Goal: Task Accomplishment & Management: Manage account settings

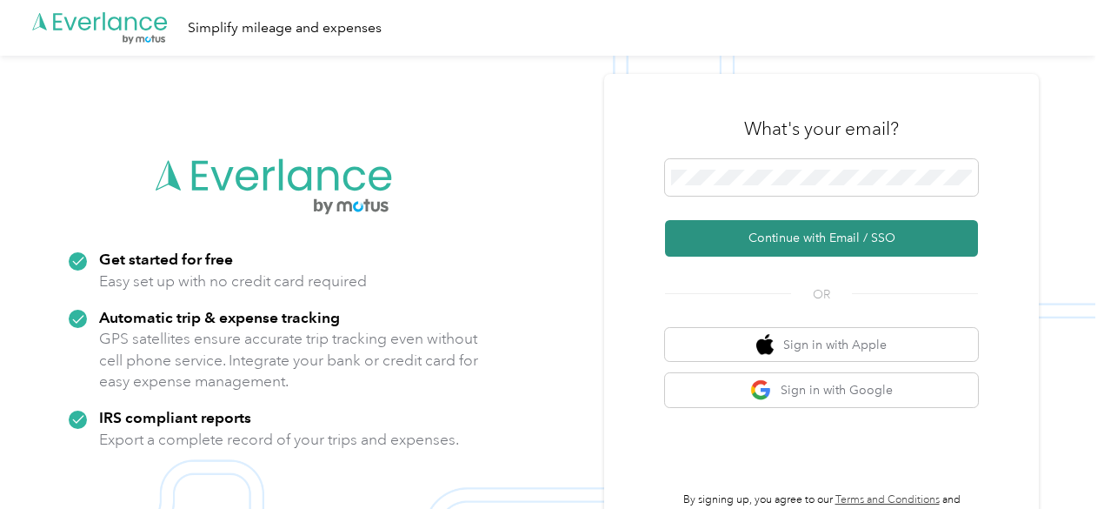
click at [781, 230] on button "Continue with Email / SSO" at bounding box center [821, 238] width 313 height 37
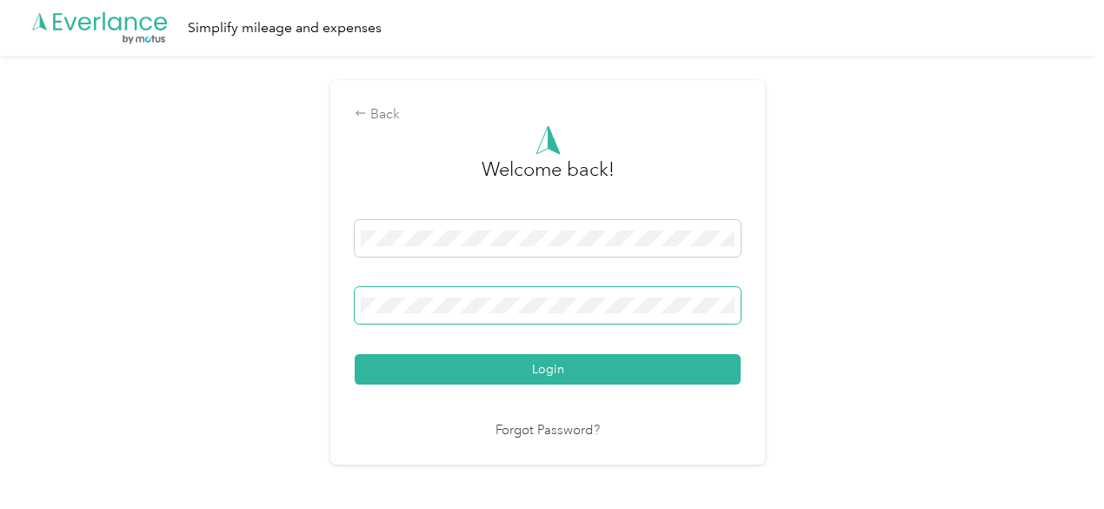
click at [355, 354] on button "Login" at bounding box center [548, 369] width 386 height 30
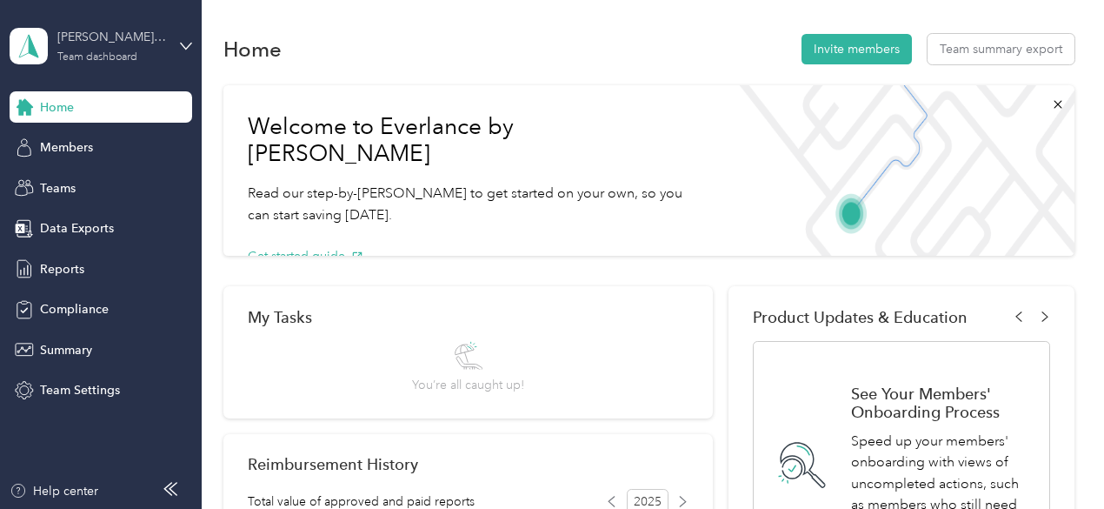
click at [115, 60] on div "Team dashboard" at bounding box center [97, 57] width 80 height 10
click at [93, 180] on div "Personal dashboard" at bounding box center [80, 173] width 110 height 18
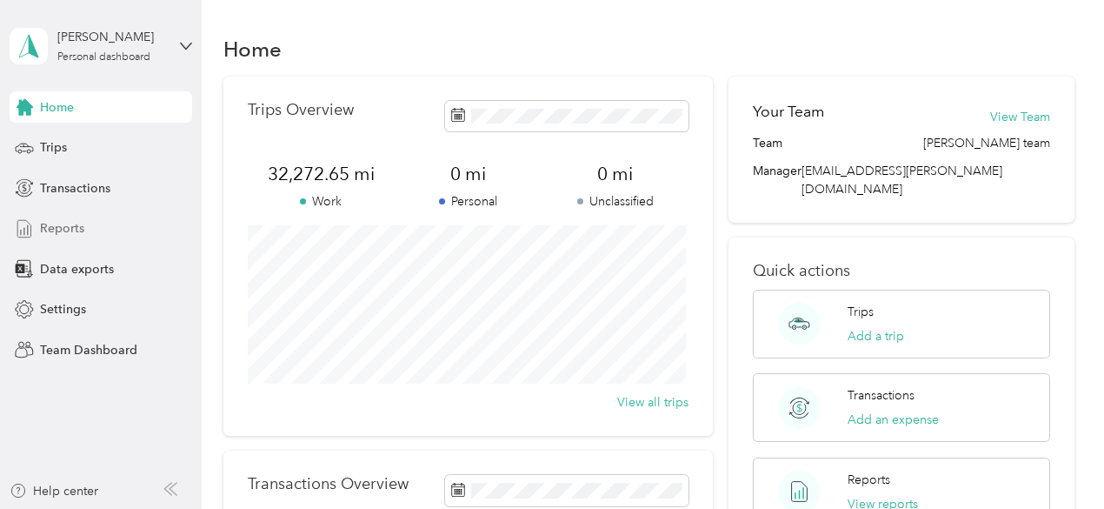
click at [71, 227] on span "Reports" at bounding box center [62, 228] width 44 height 18
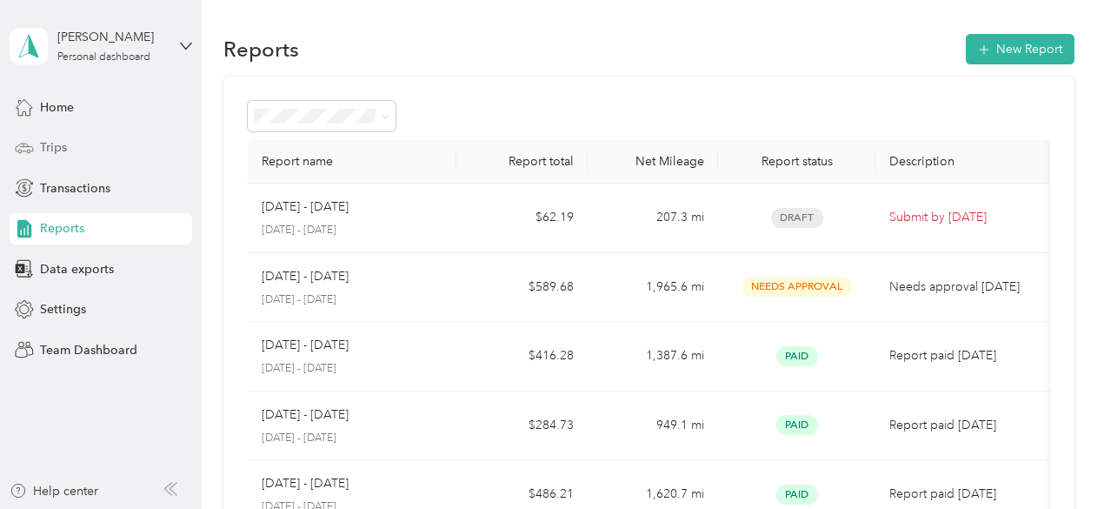
click at [63, 143] on span "Trips" at bounding box center [53, 147] width 27 height 18
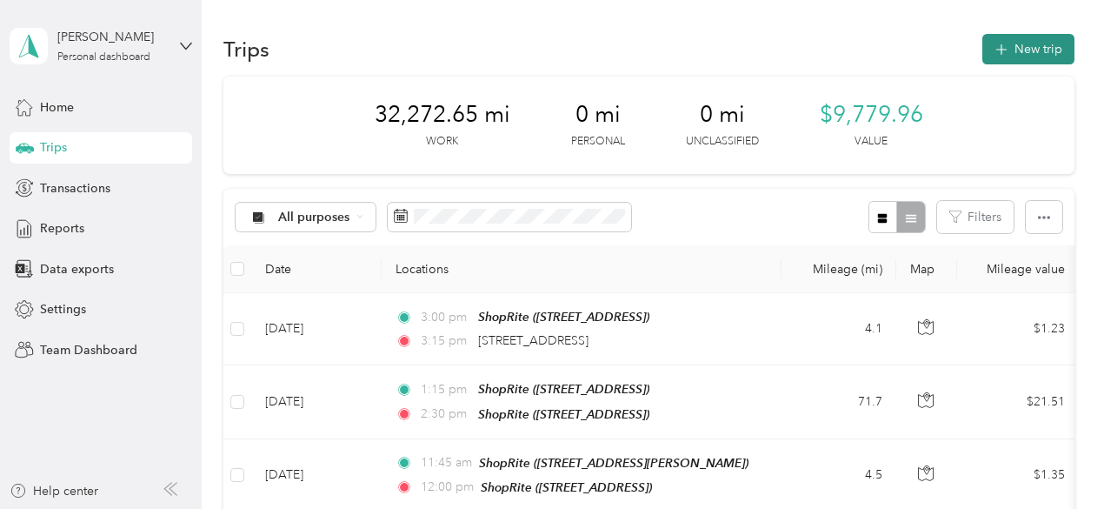
click at [1043, 51] on button "New trip" at bounding box center [1028, 49] width 92 height 30
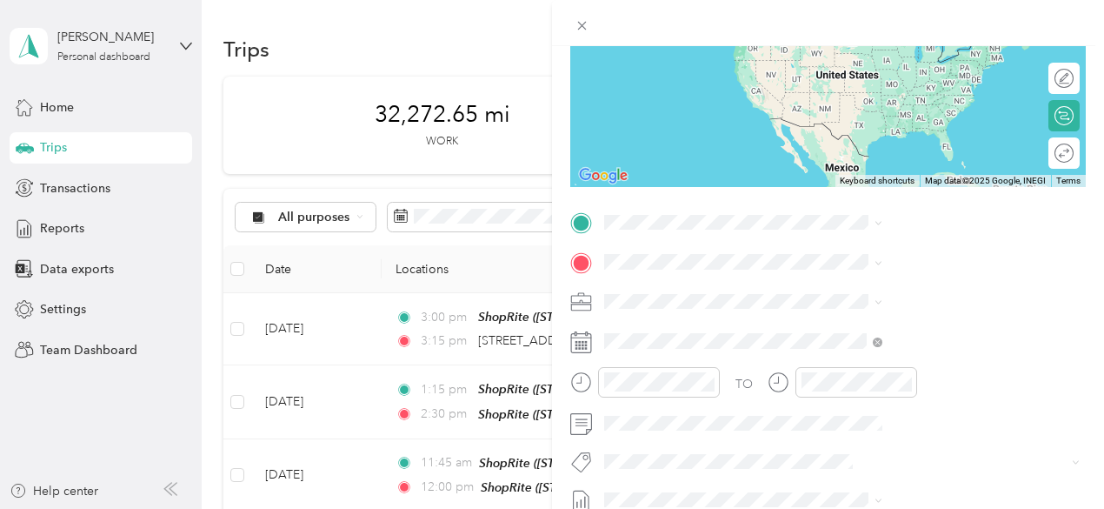
scroll to position [261, 0]
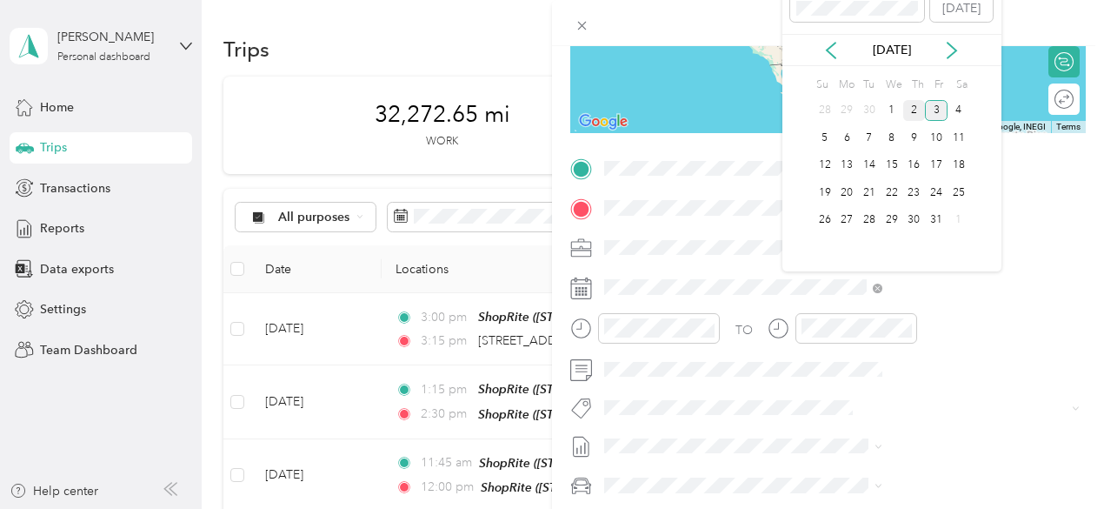
click at [910, 112] on div "2" at bounding box center [914, 111] width 23 height 22
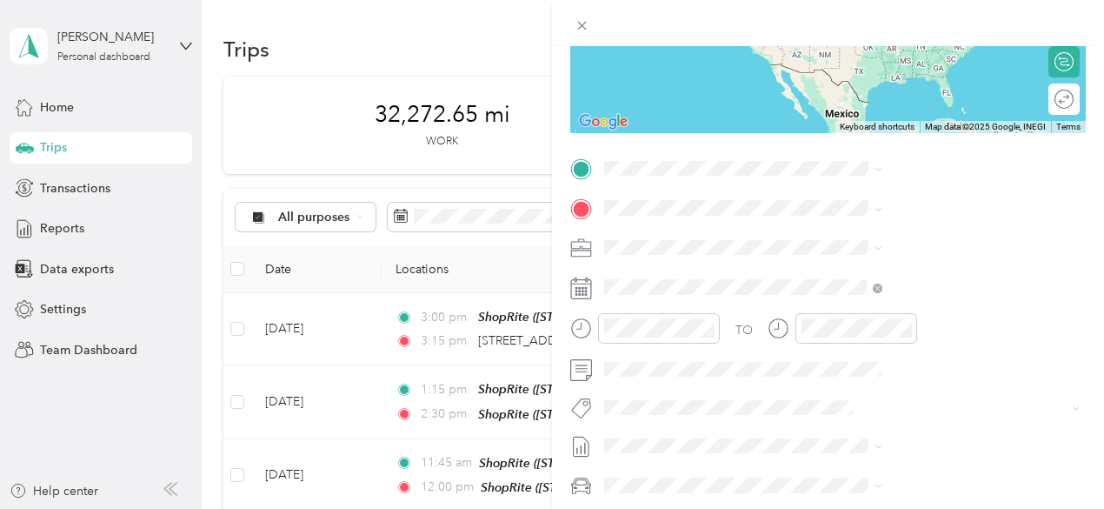
click at [842, 235] on span "[STREET_ADDRESS][US_STATE]" at bounding box center [908, 227] width 174 height 15
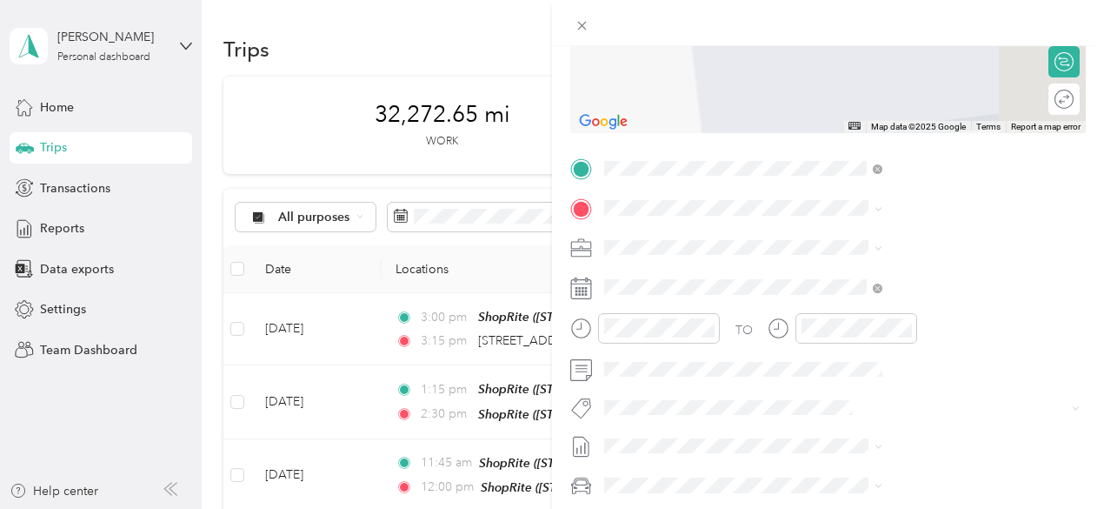
click at [869, 368] on div "TEAM ShopRite [STREET_ADDRESS]" at bounding box center [877, 347] width 112 height 43
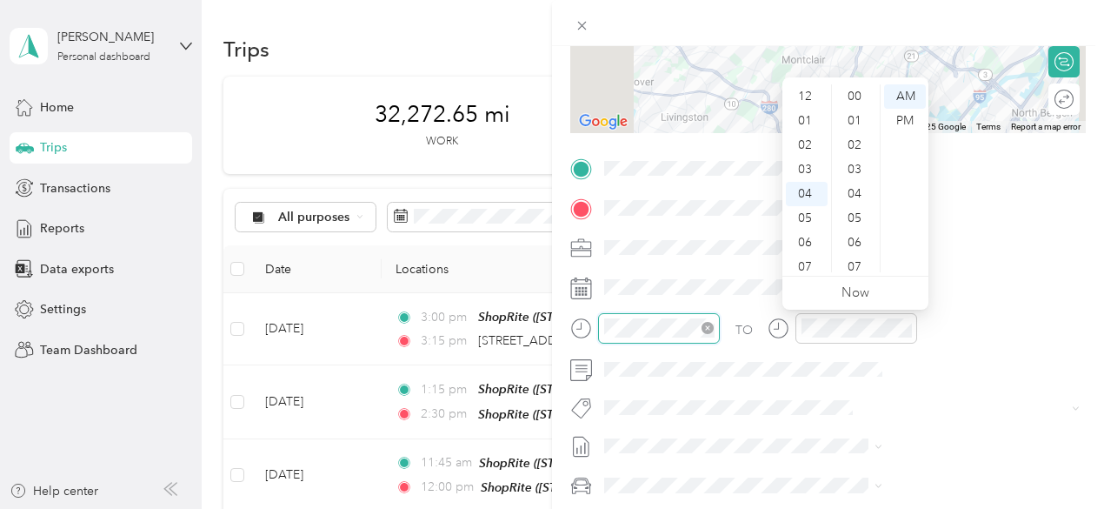
scroll to position [1273, 0]
click at [806, 145] on div "06" at bounding box center [807, 145] width 42 height 24
click at [860, 100] on div "00" at bounding box center [857, 96] width 42 height 24
click at [909, 96] on div "AM" at bounding box center [905, 96] width 42 height 24
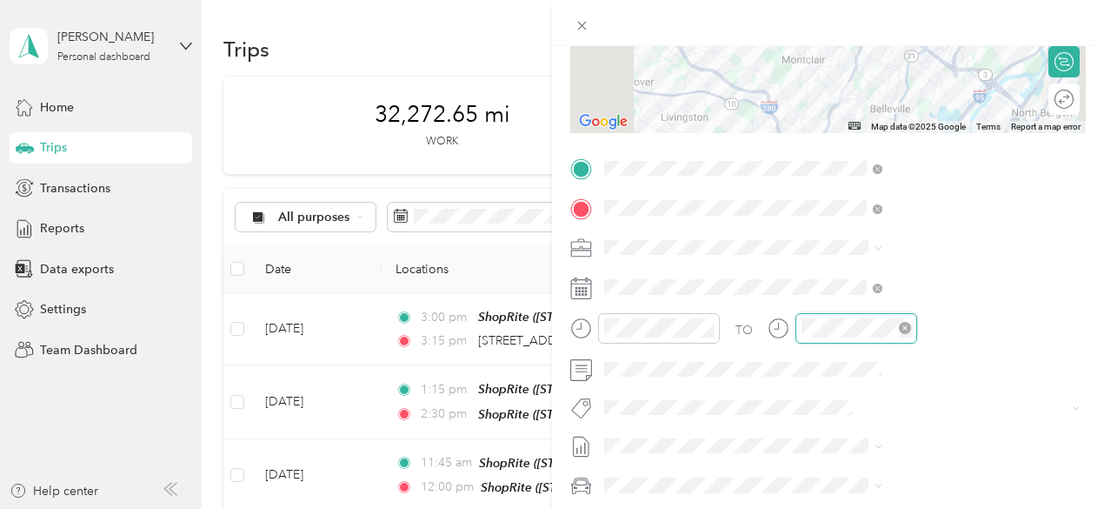
scroll to position [1273, 0]
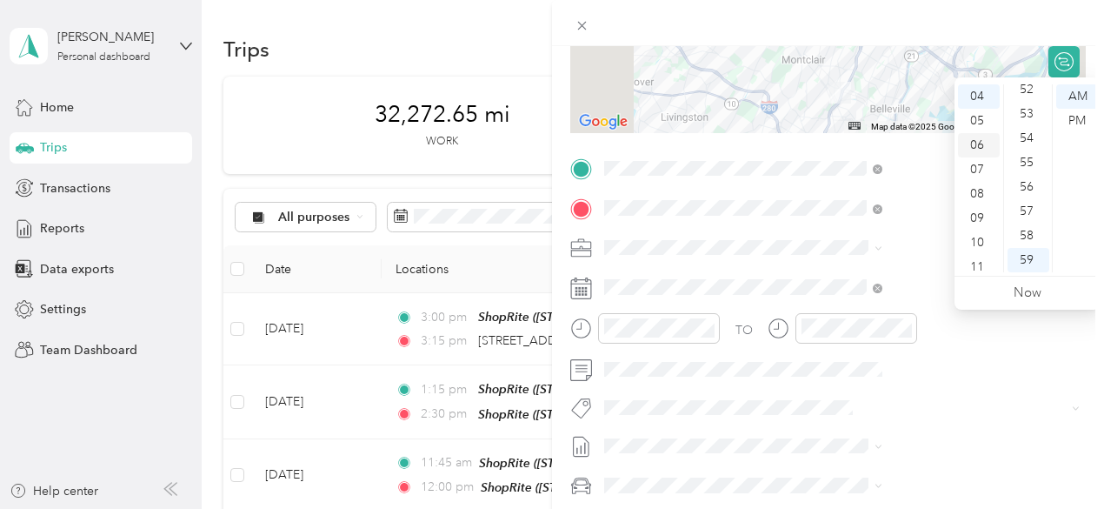
click at [979, 147] on div "06" at bounding box center [979, 145] width 42 height 24
click at [1033, 196] on div "10" at bounding box center [1029, 197] width 42 height 24
click at [1083, 97] on div "AM" at bounding box center [1077, 96] width 42 height 24
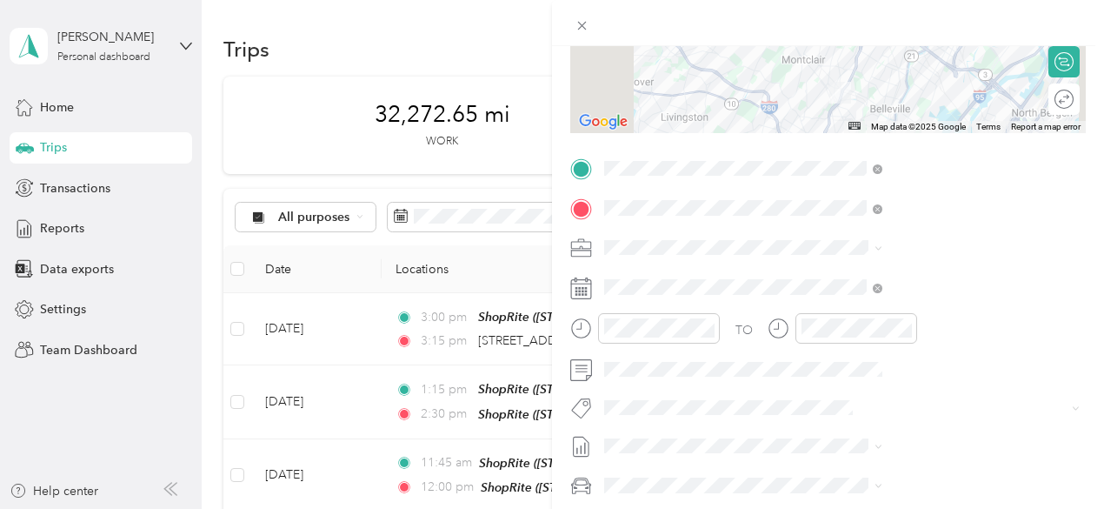
click at [1102, 18] on div at bounding box center [828, 23] width 552 height 46
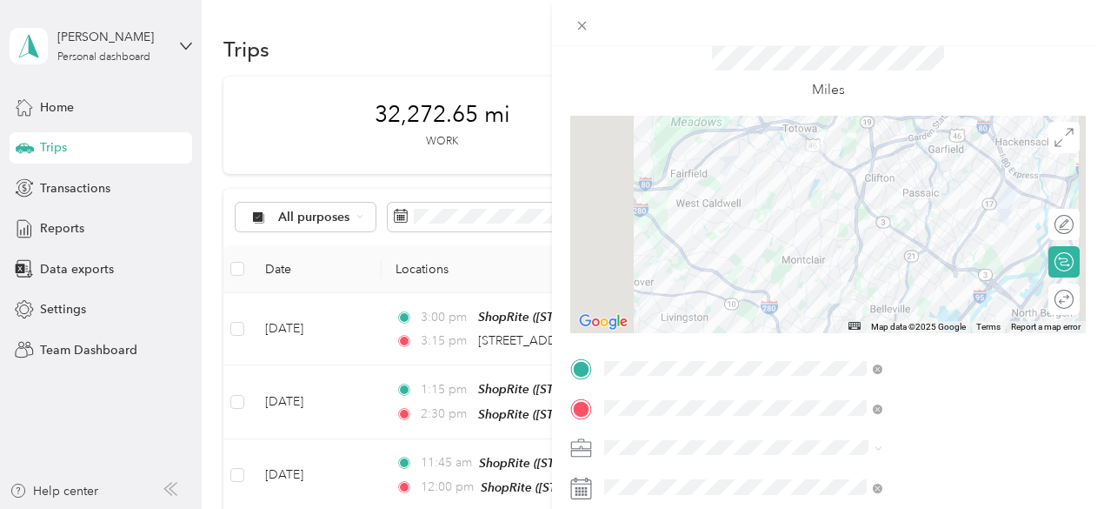
scroll to position [0, 0]
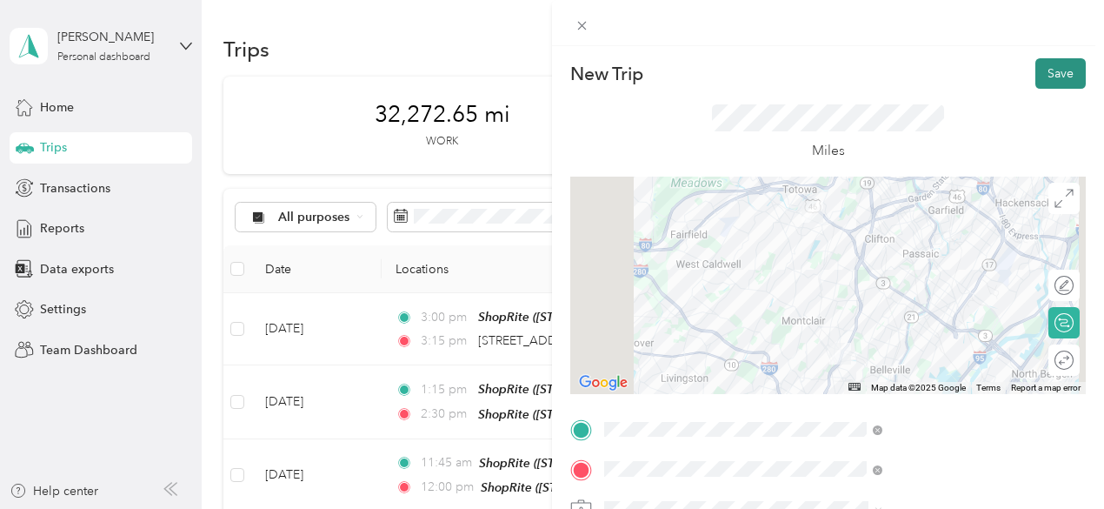
click at [1059, 71] on button "Save" at bounding box center [1061, 73] width 50 height 30
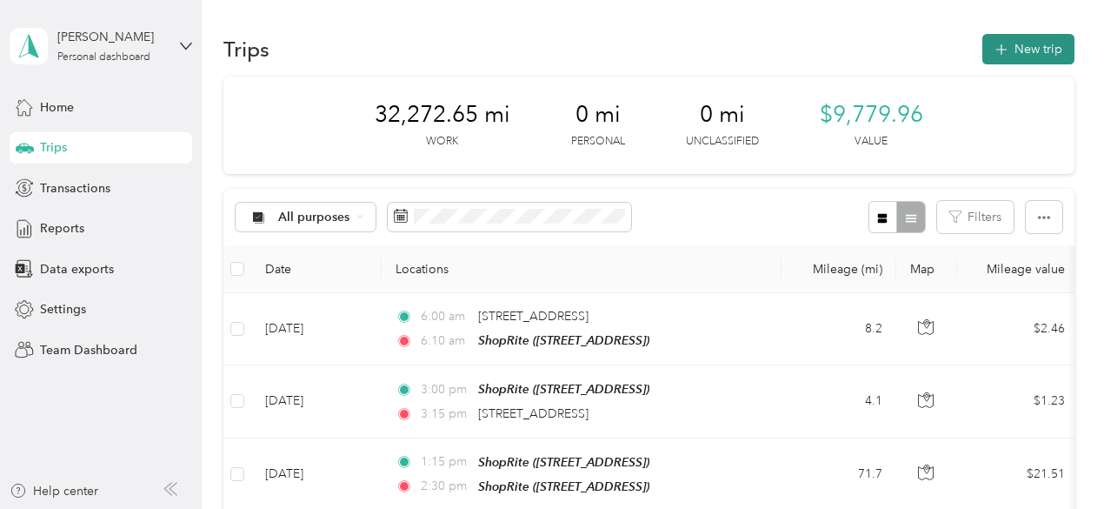
click at [1024, 39] on button "New trip" at bounding box center [1028, 49] width 92 height 30
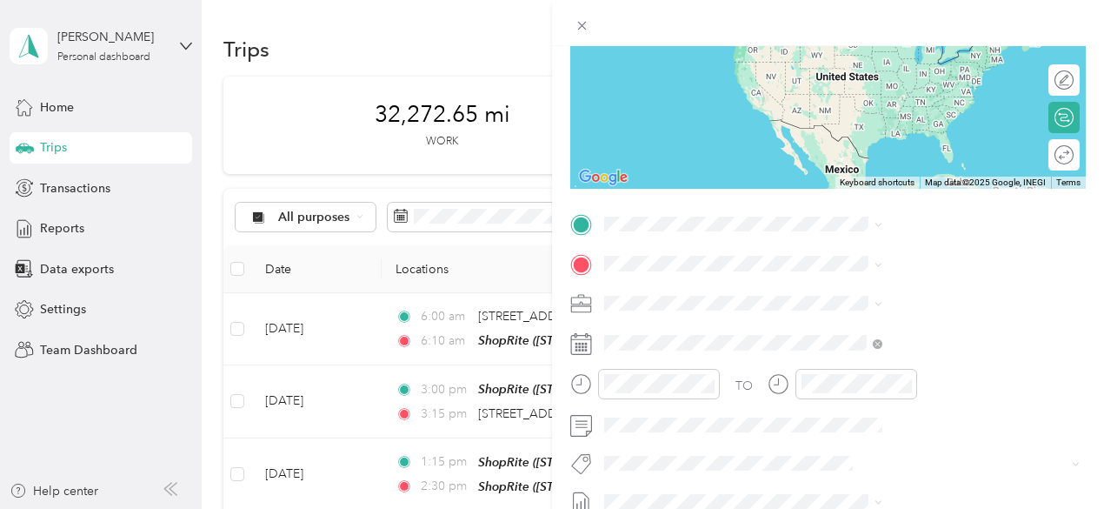
scroll to position [261, 0]
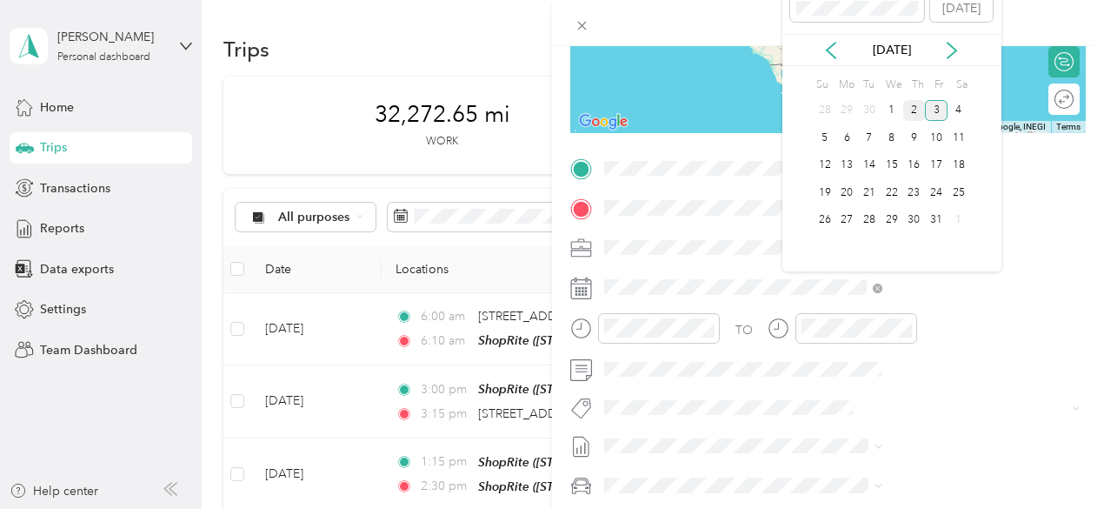
click at [918, 114] on div "2" at bounding box center [914, 111] width 23 height 22
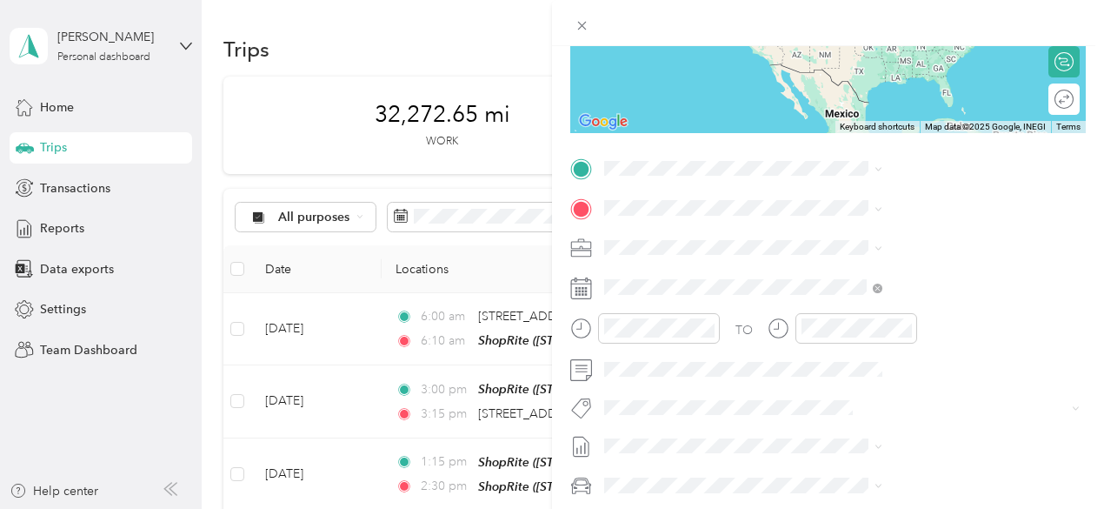
click at [882, 326] on div "TEAM ShopRite [STREET_ADDRESS]" at bounding box center [877, 306] width 112 height 43
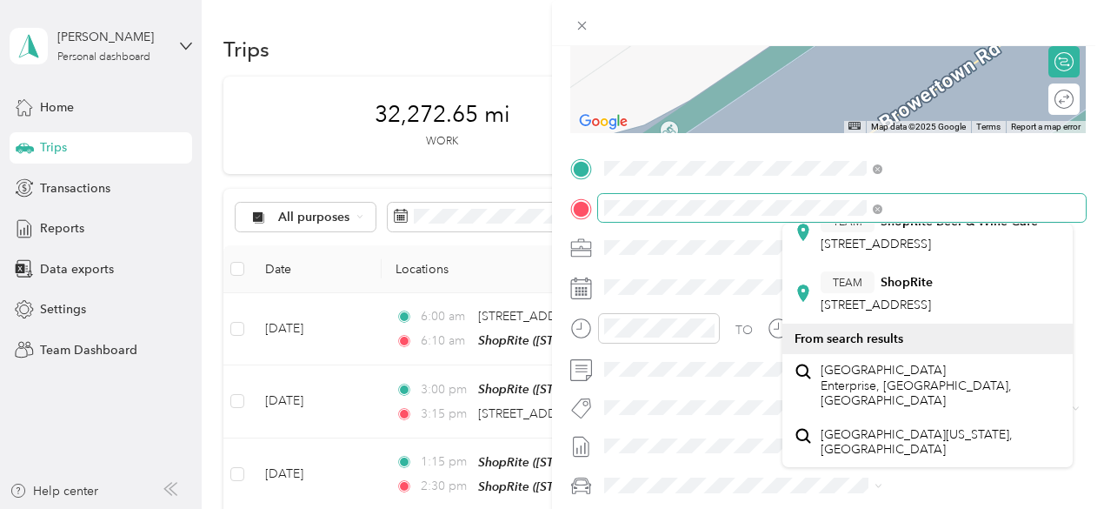
scroll to position [155, 0]
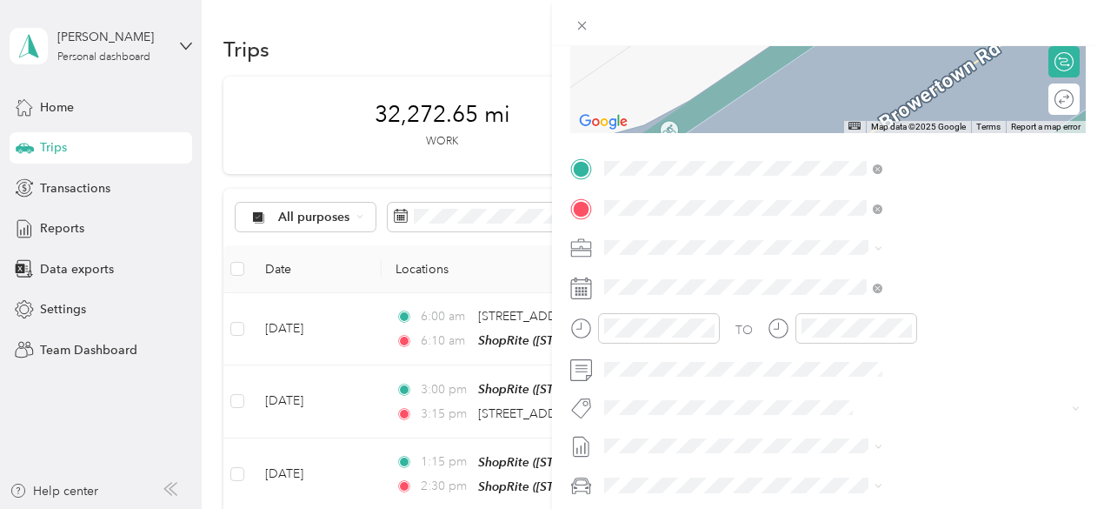
click at [866, 276] on div "TEAM ShopRite [STREET_ADDRESS]" at bounding box center [877, 292] width 112 height 43
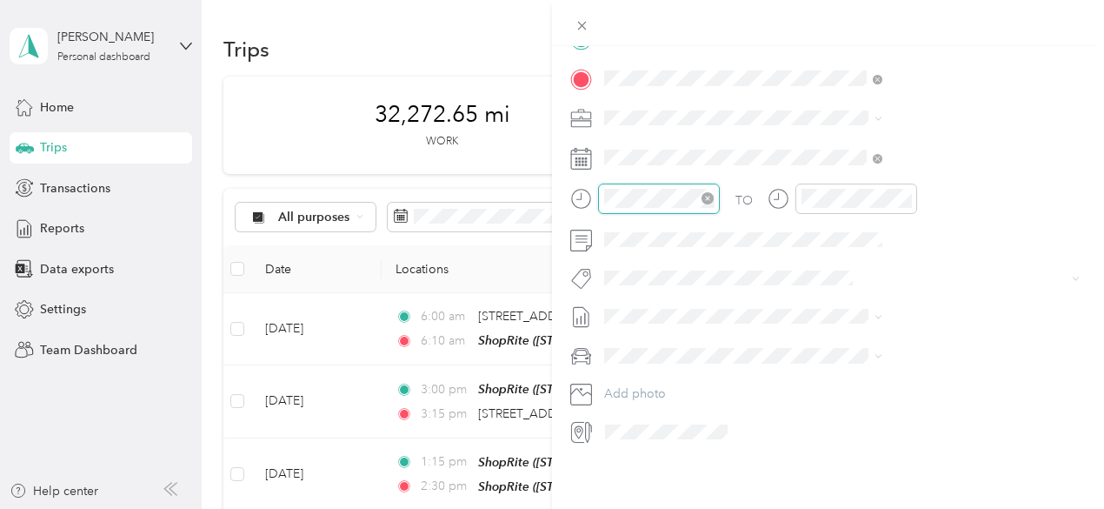
scroll to position [104, 0]
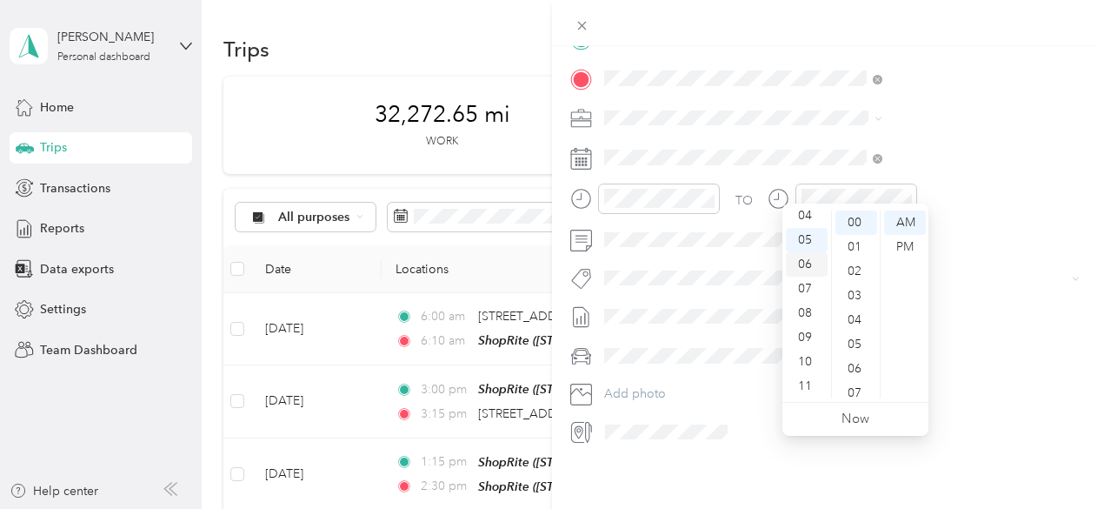
click at [814, 267] on div "06" at bounding box center [807, 264] width 42 height 24
click at [858, 345] on div "30" at bounding box center [857, 344] width 42 height 24
click at [914, 222] on div "AM" at bounding box center [905, 222] width 42 height 24
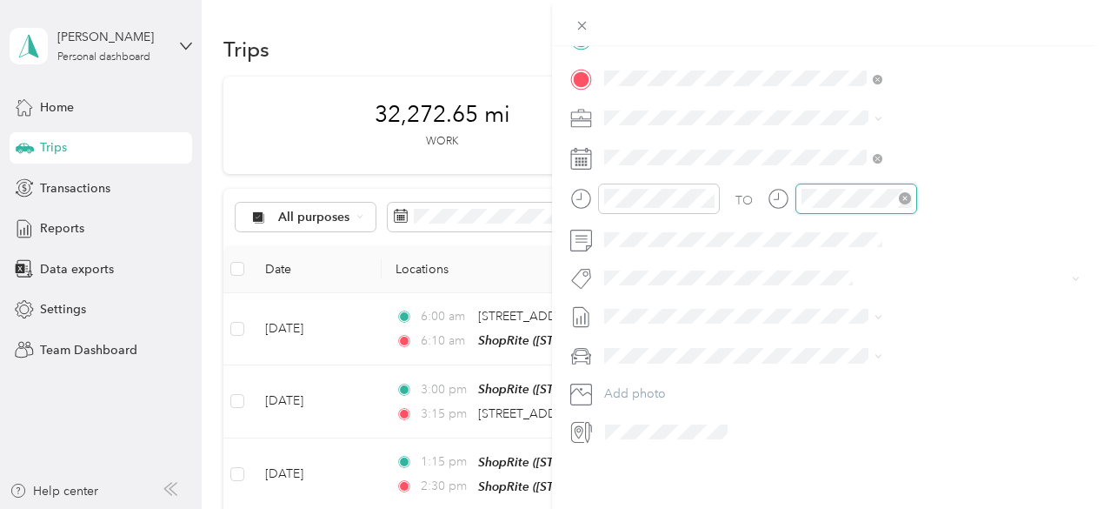
scroll to position [104, 0]
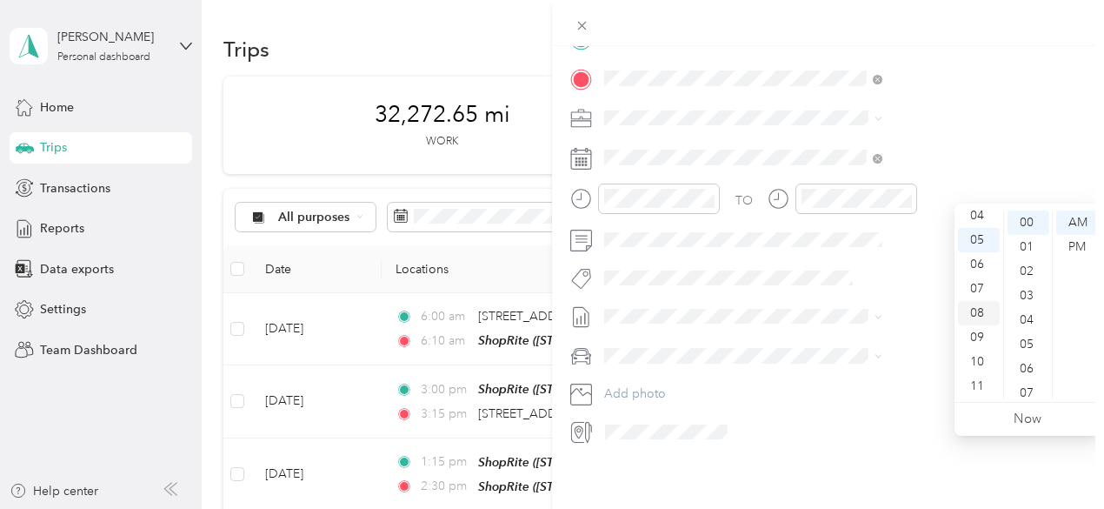
click at [980, 310] on div "08" at bounding box center [979, 313] width 42 height 24
click at [1029, 323] on div "15" at bounding box center [1029, 327] width 42 height 24
click at [1082, 218] on div "AM" at bounding box center [1077, 222] width 42 height 24
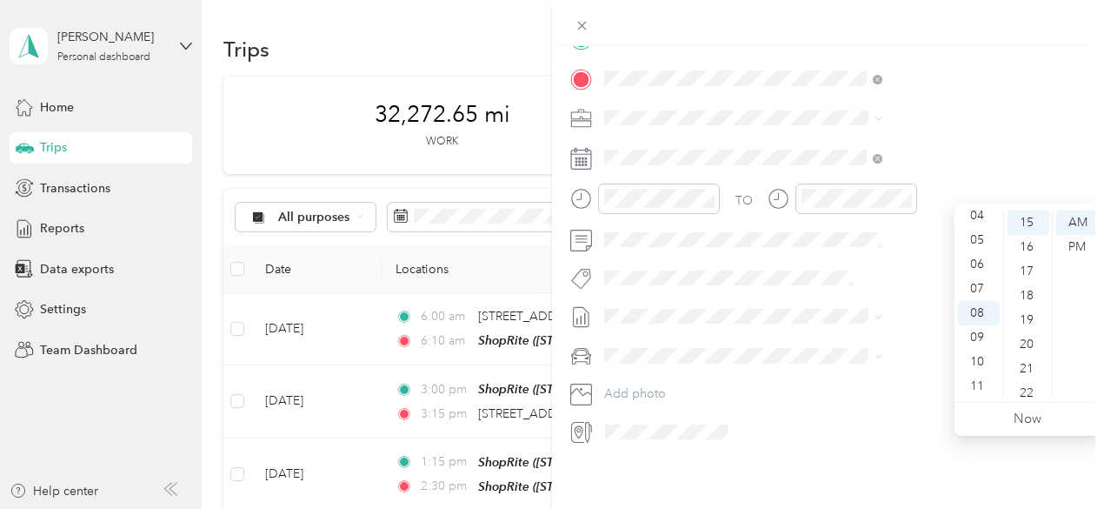
click at [1089, 107] on form "New Trip Save This trip cannot be edited because it is either under review, app…" at bounding box center [828, 56] width 552 height 777
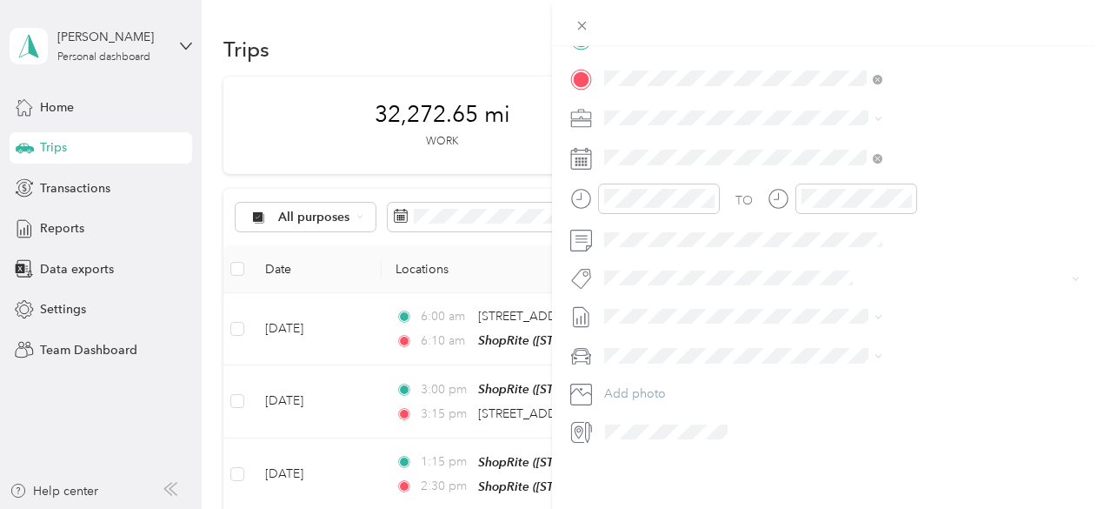
scroll to position [0, 0]
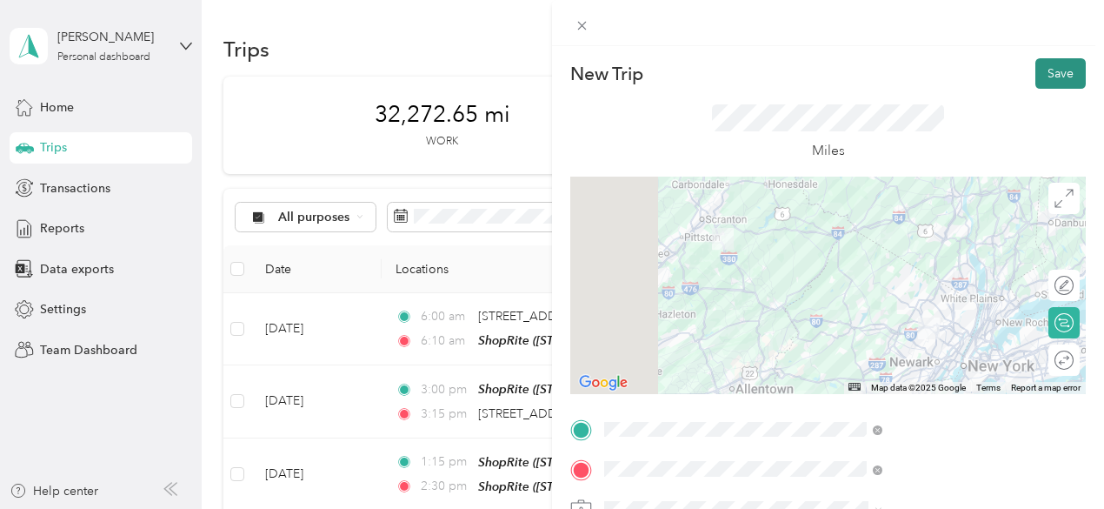
click at [1050, 72] on button "Save" at bounding box center [1061, 73] width 50 height 30
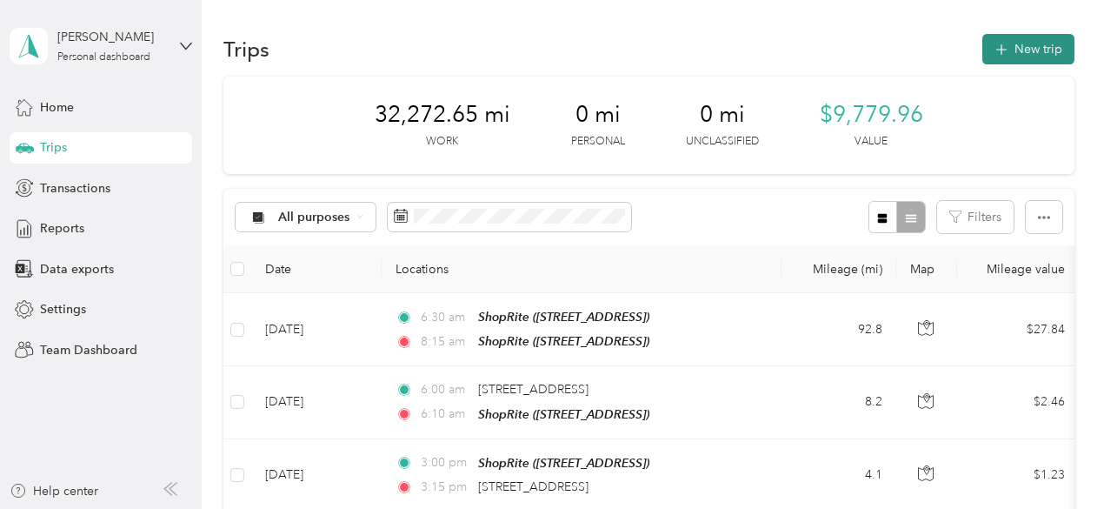
click at [1024, 50] on button "New trip" at bounding box center [1028, 49] width 92 height 30
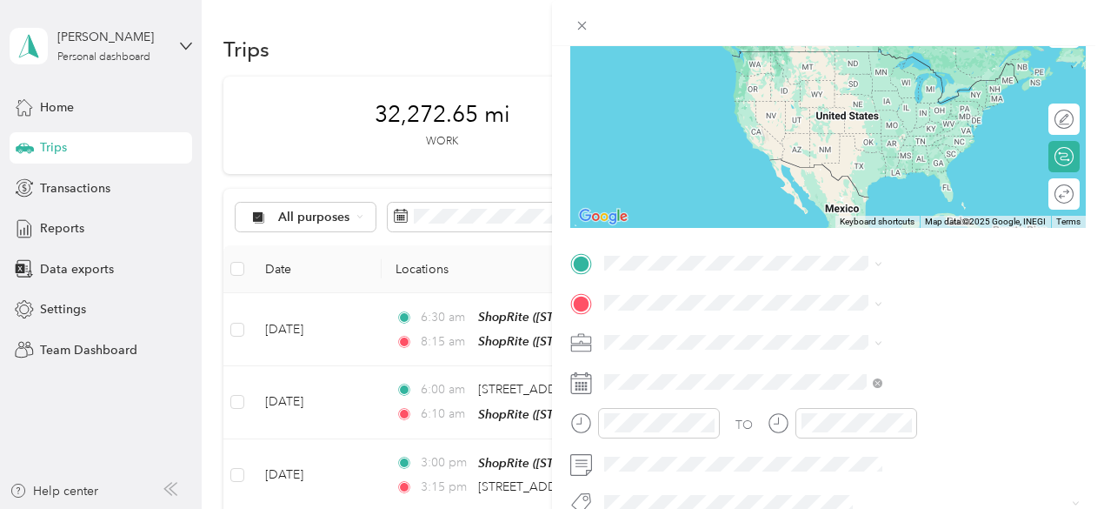
scroll to position [174, 0]
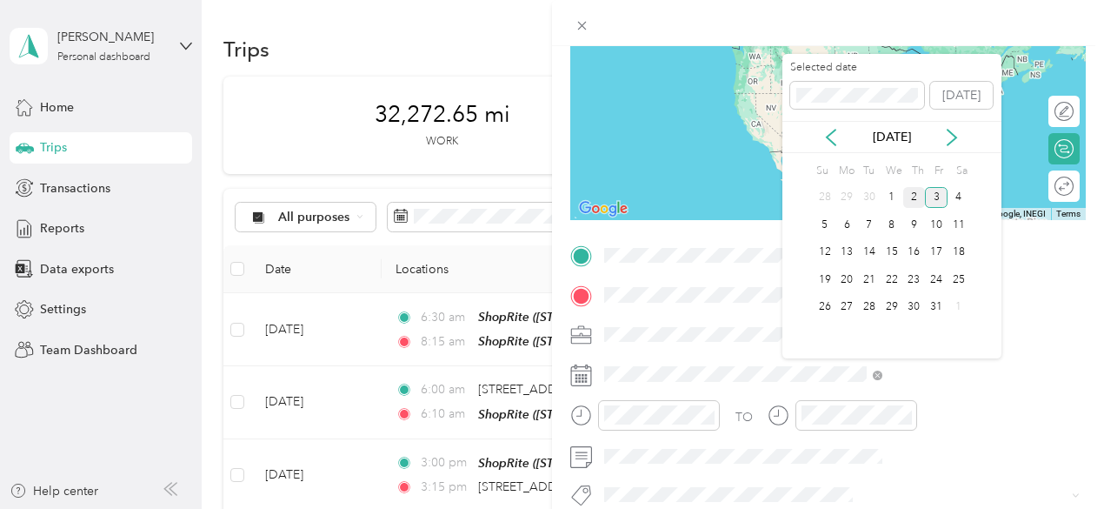
click at [919, 199] on div "2" at bounding box center [914, 198] width 23 height 22
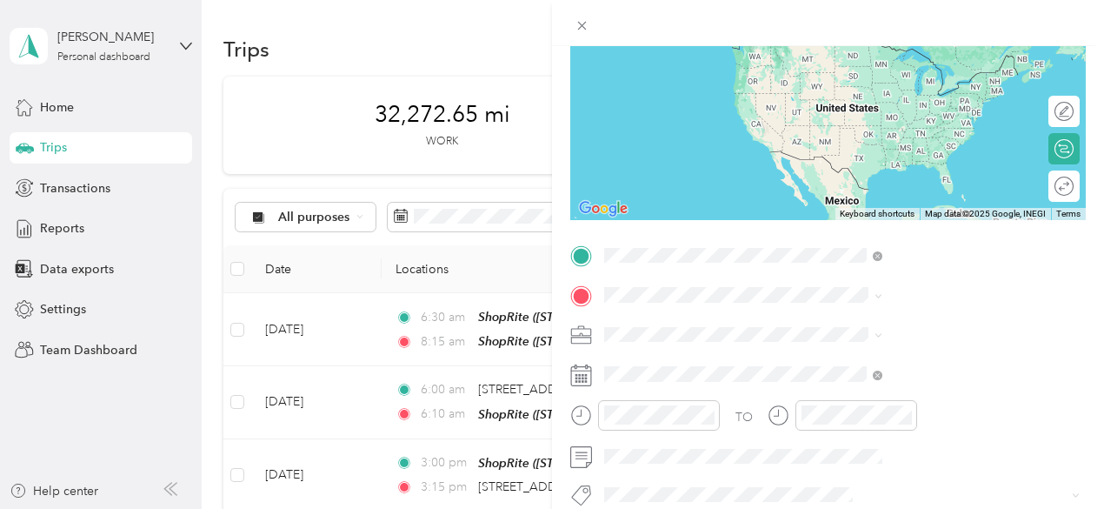
click at [887, 204] on span "[STREET_ADDRESS]" at bounding box center [876, 197] width 110 height 15
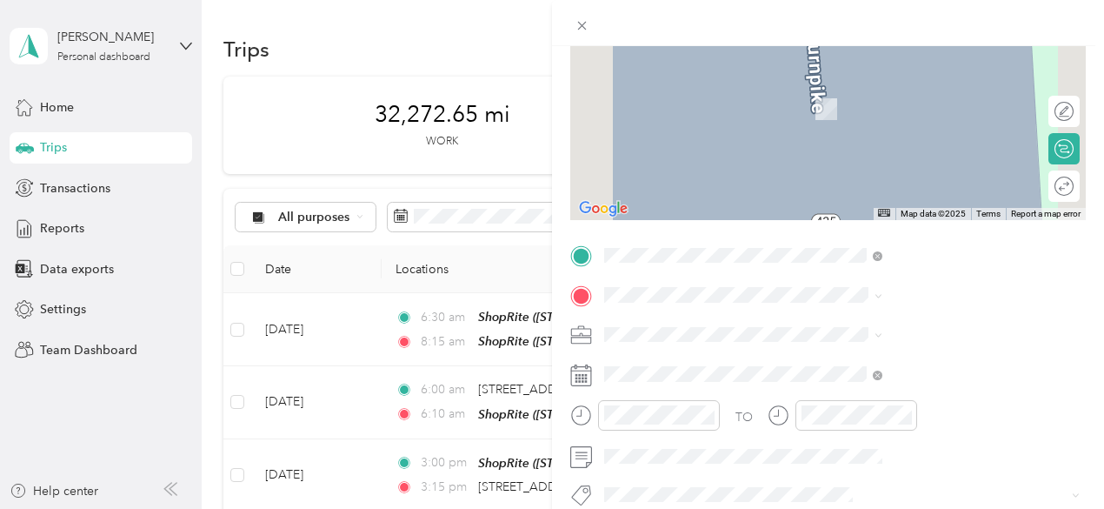
click at [903, 176] on div "TEAM ShopRite [STREET_ADDRESS]" at bounding box center [877, 154] width 112 height 43
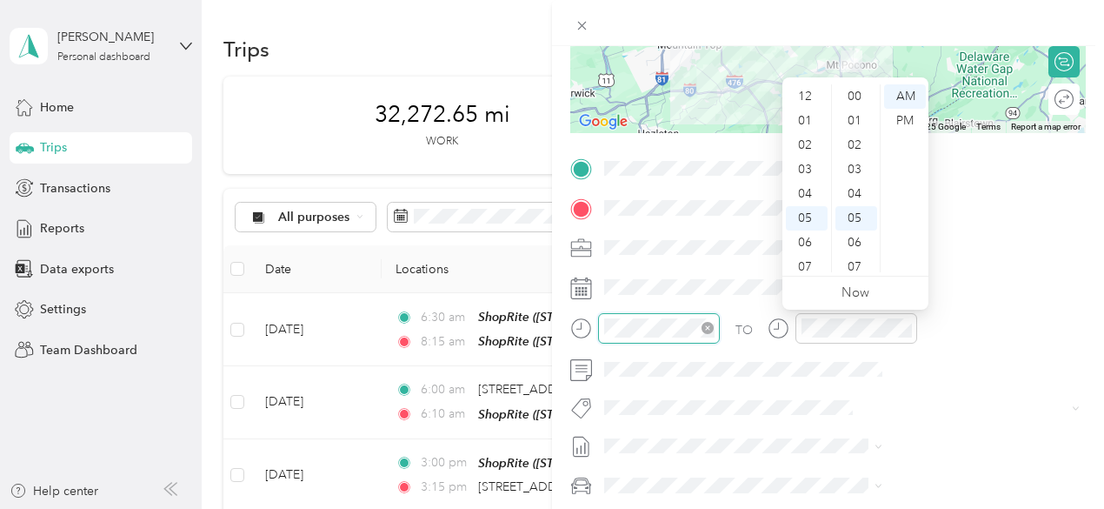
scroll to position [104, 0]
click at [805, 185] on div "08" at bounding box center [807, 187] width 42 height 24
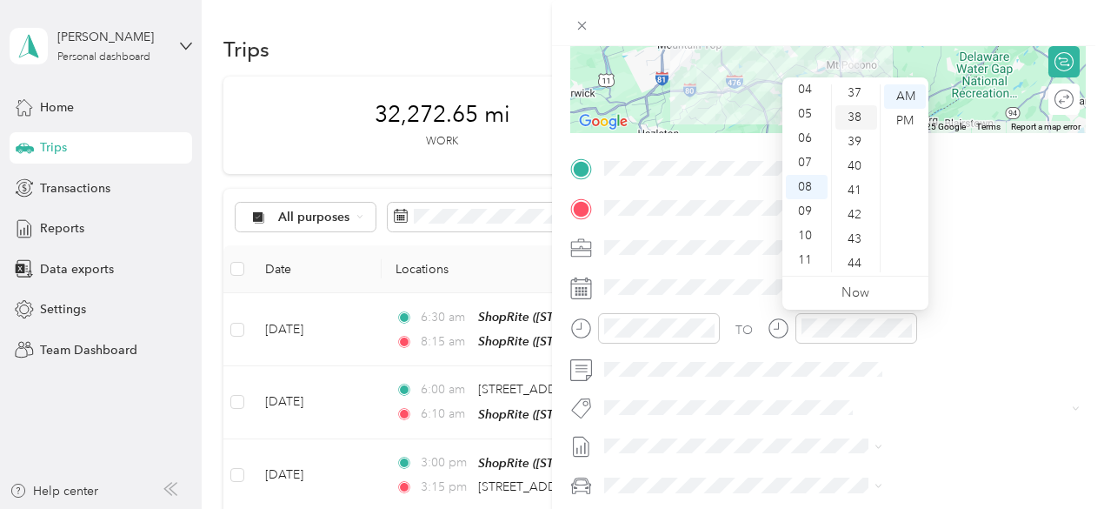
scroll to position [991, 0]
click at [855, 200] on div "45" at bounding box center [857, 201] width 42 height 24
click at [902, 90] on div "AM" at bounding box center [905, 96] width 42 height 24
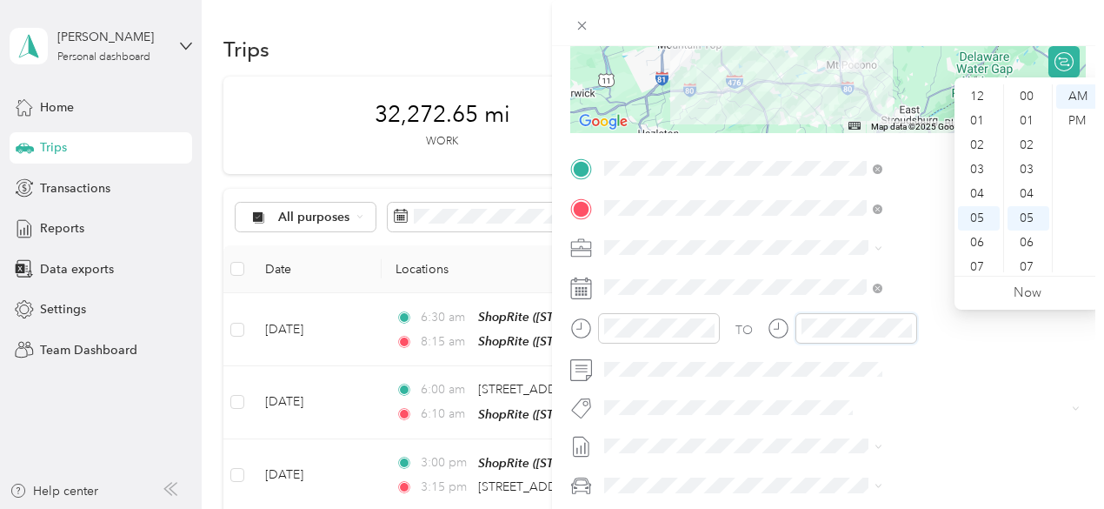
scroll to position [104, 0]
click at [976, 211] on div "09" at bounding box center [979, 211] width 42 height 24
click at [1031, 217] on div "10" at bounding box center [1029, 218] width 42 height 24
click at [1076, 97] on div "AM" at bounding box center [1077, 96] width 42 height 24
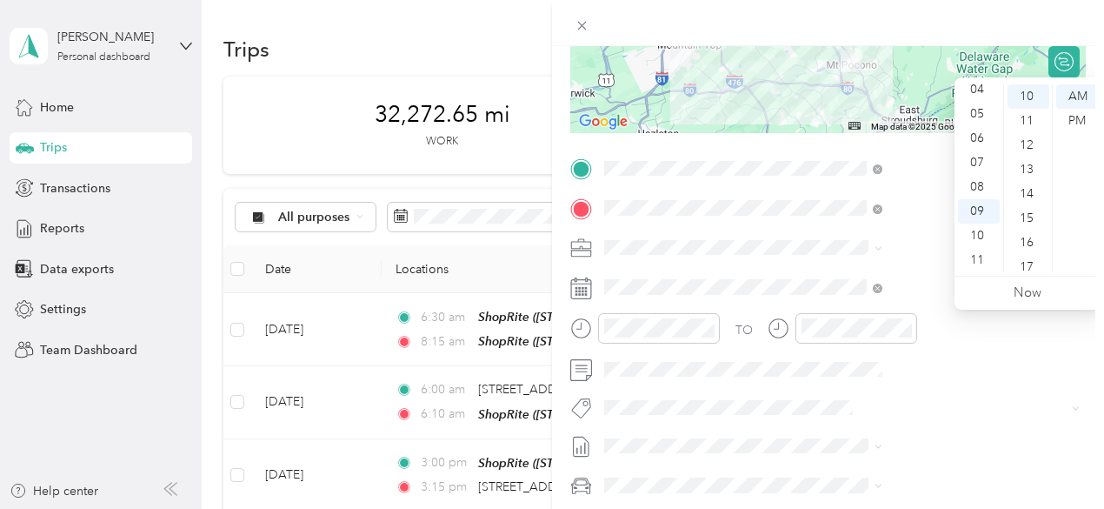
click at [1087, 34] on div at bounding box center [828, 23] width 552 height 46
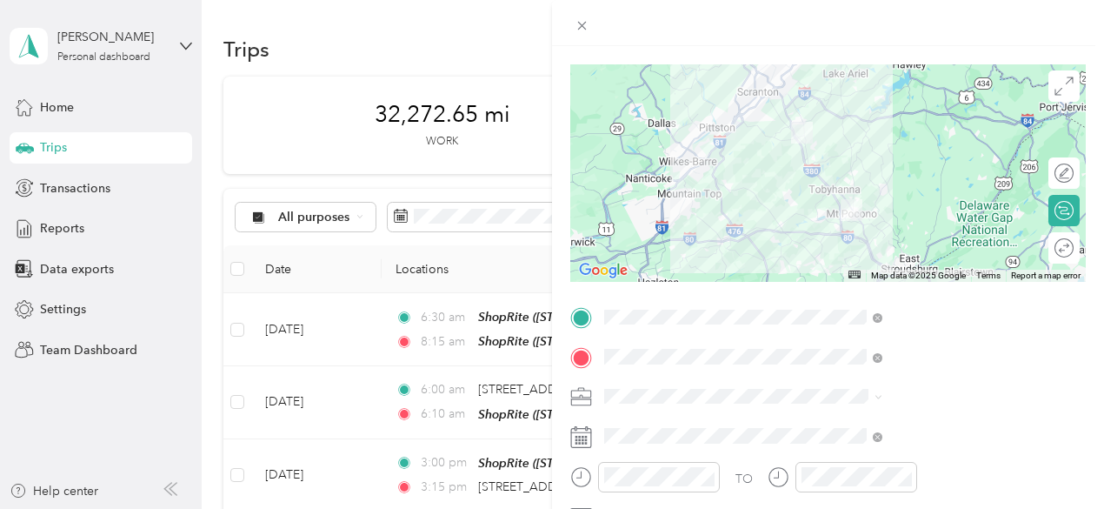
scroll to position [0, 0]
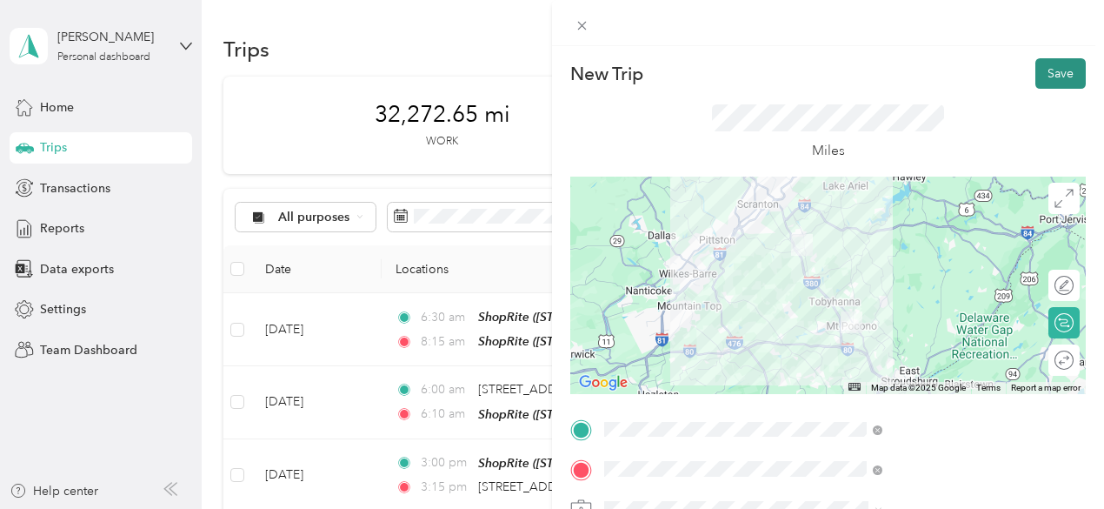
click at [1057, 71] on button "Save" at bounding box center [1061, 73] width 50 height 30
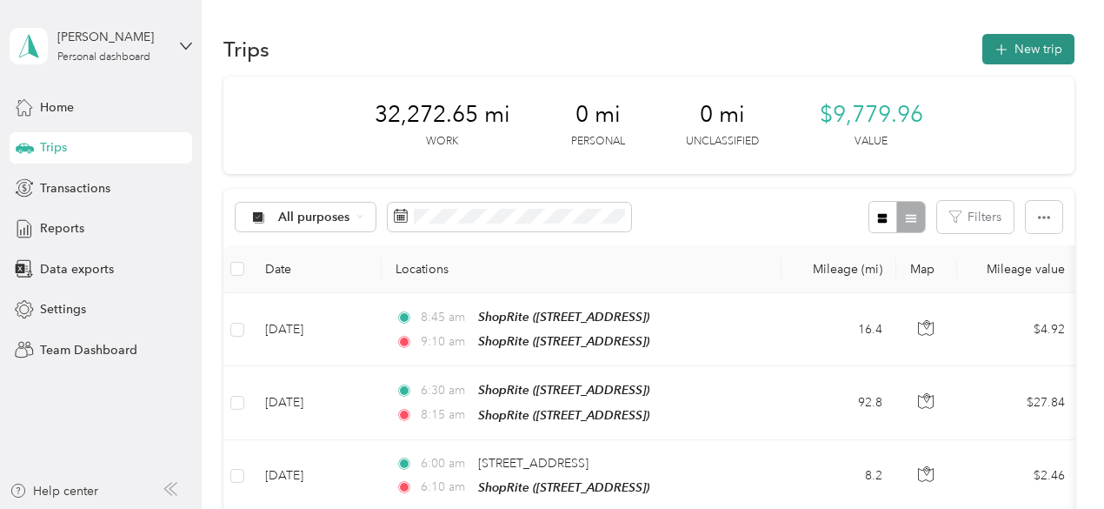
click at [1017, 48] on button "New trip" at bounding box center [1028, 49] width 92 height 30
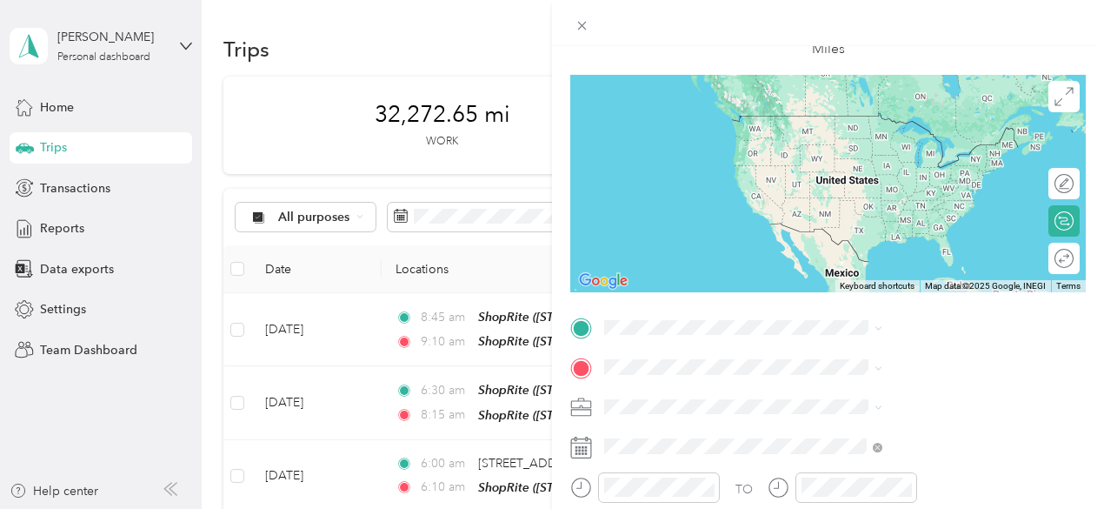
scroll to position [261, 0]
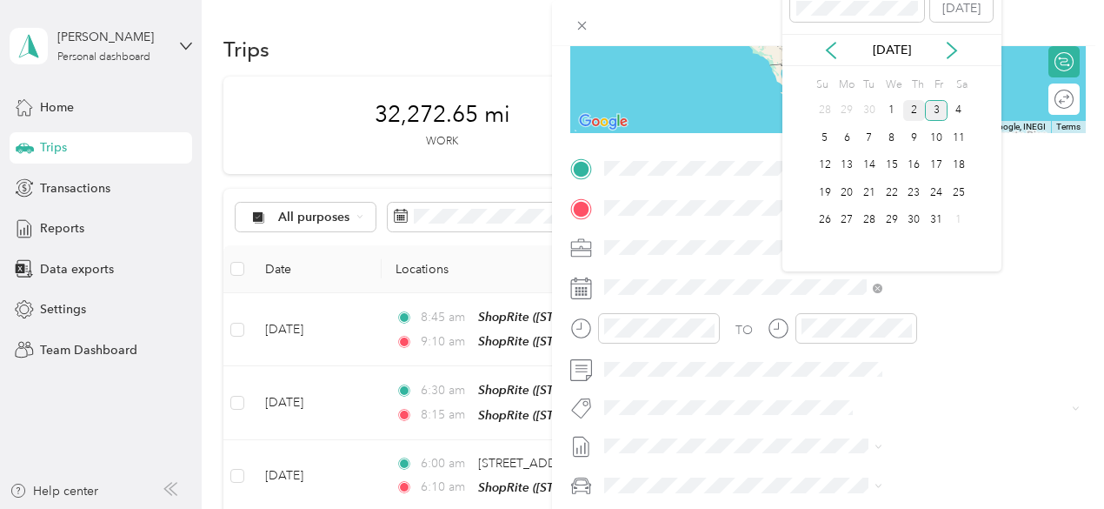
click at [911, 105] on div "2" at bounding box center [914, 111] width 23 height 22
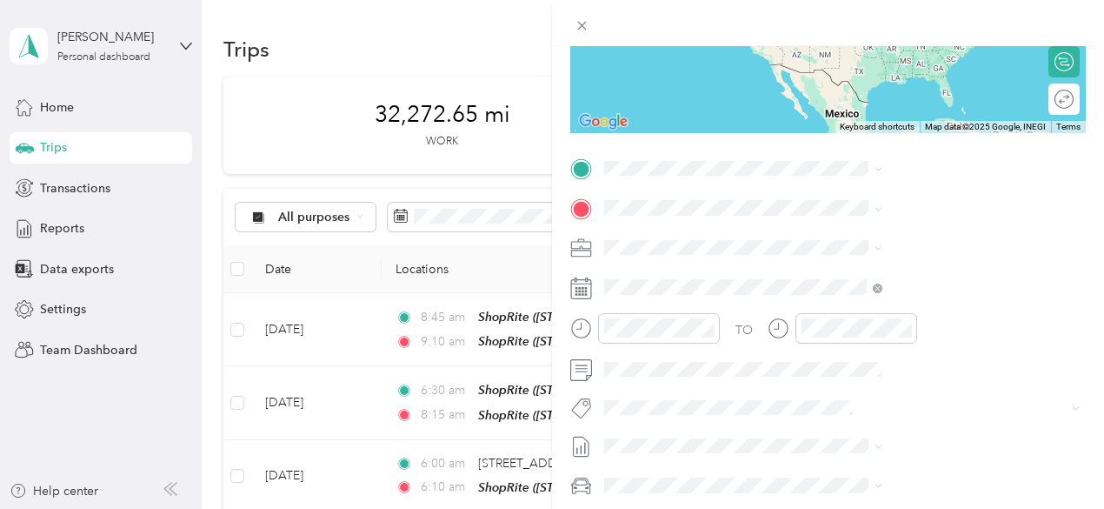
click at [891, 328] on span "[STREET_ADDRESS]" at bounding box center [876, 320] width 110 height 15
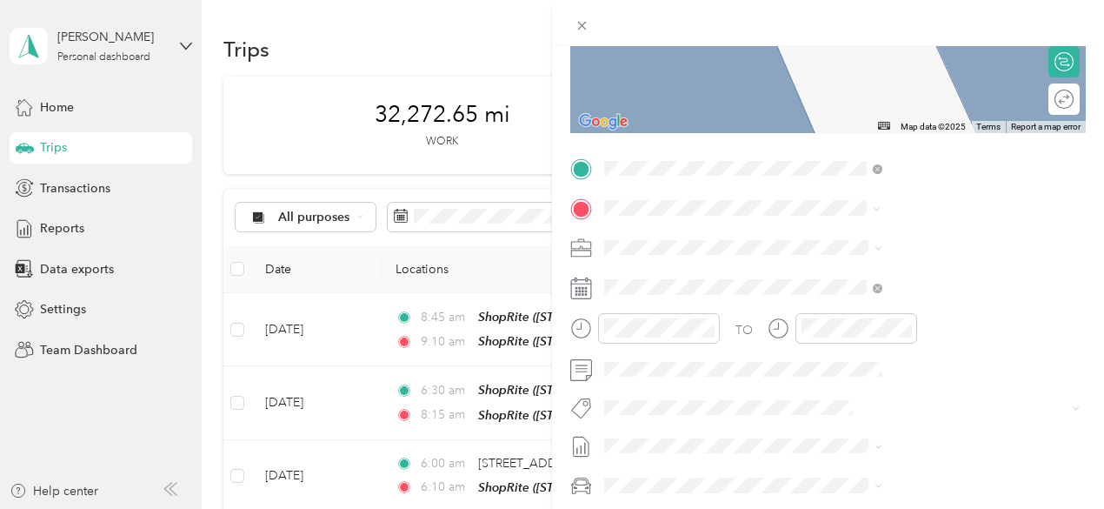
click at [883, 288] on div "TEAM ShopRite [STREET_ADDRESS][PERSON_NAME]" at bounding box center [924, 290] width 207 height 43
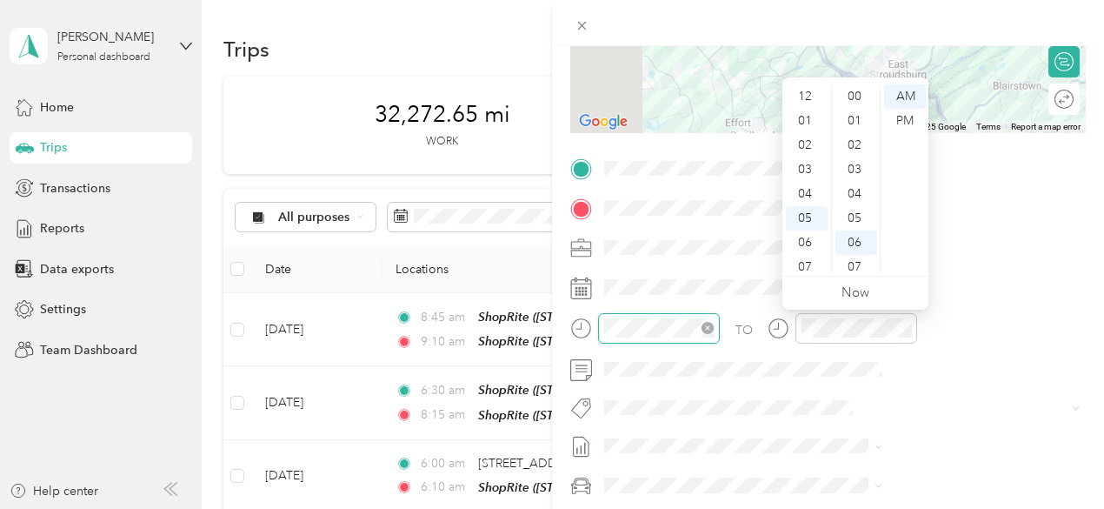
scroll to position [146, 0]
click at [805, 209] on div "09" at bounding box center [807, 211] width 42 height 24
click at [861, 178] on div "45" at bounding box center [857, 176] width 42 height 24
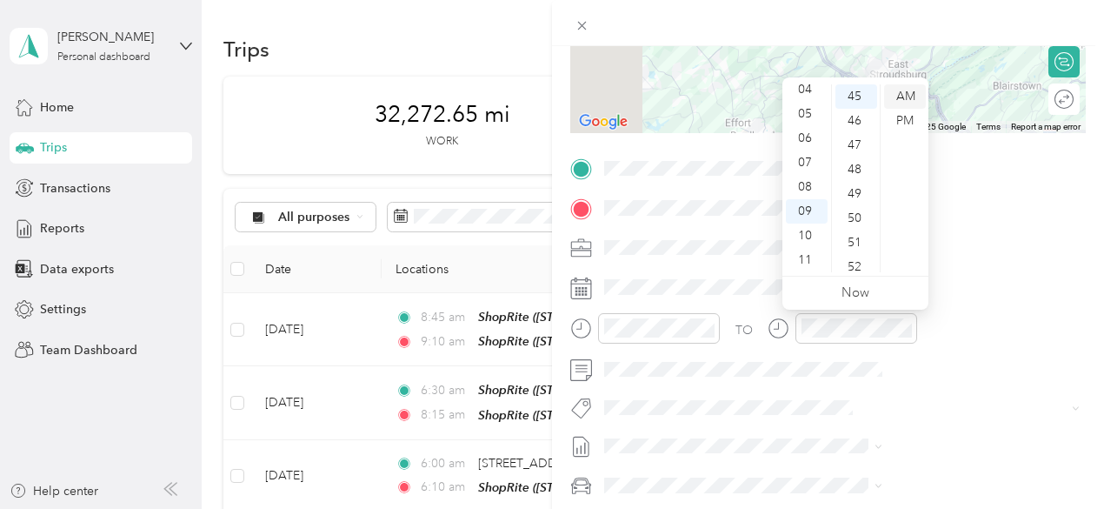
click at [906, 93] on div "AM" at bounding box center [905, 96] width 42 height 24
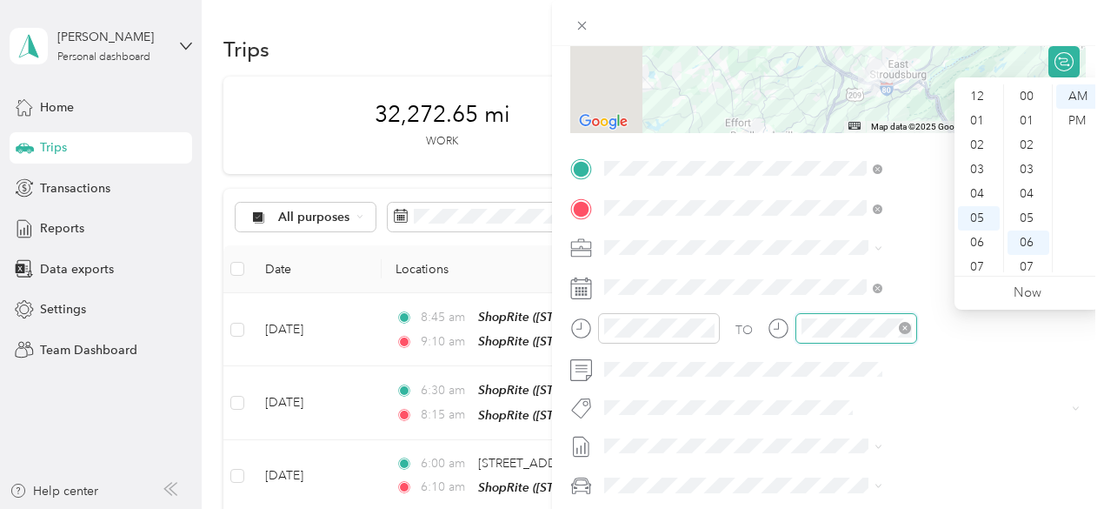
scroll to position [104, 0]
click at [975, 232] on div "10" at bounding box center [979, 235] width 42 height 24
click at [1032, 168] on div "10" at bounding box center [1029, 166] width 42 height 24
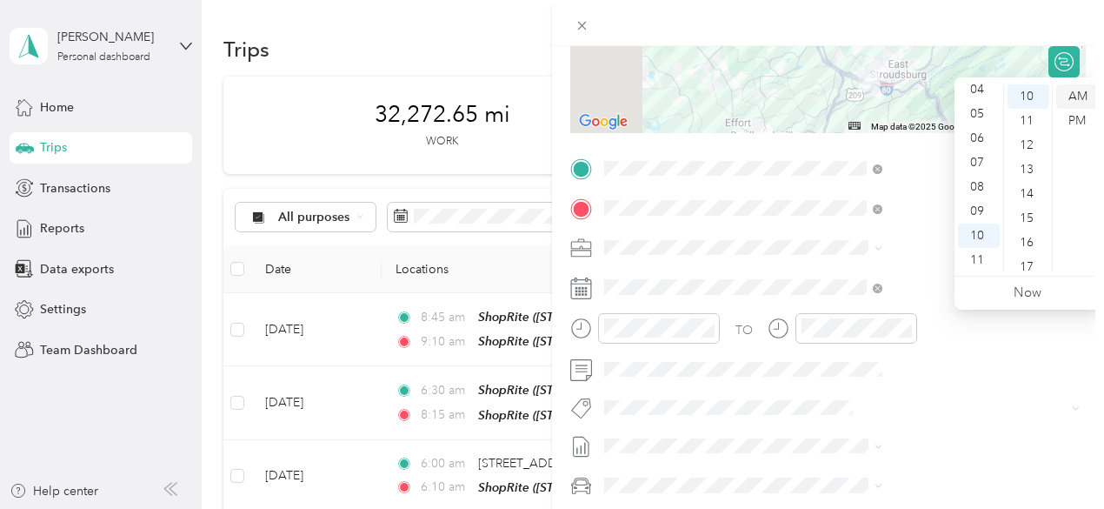
click at [1076, 97] on div "AM" at bounding box center [1077, 96] width 42 height 24
click at [1096, 22] on div at bounding box center [828, 23] width 552 height 46
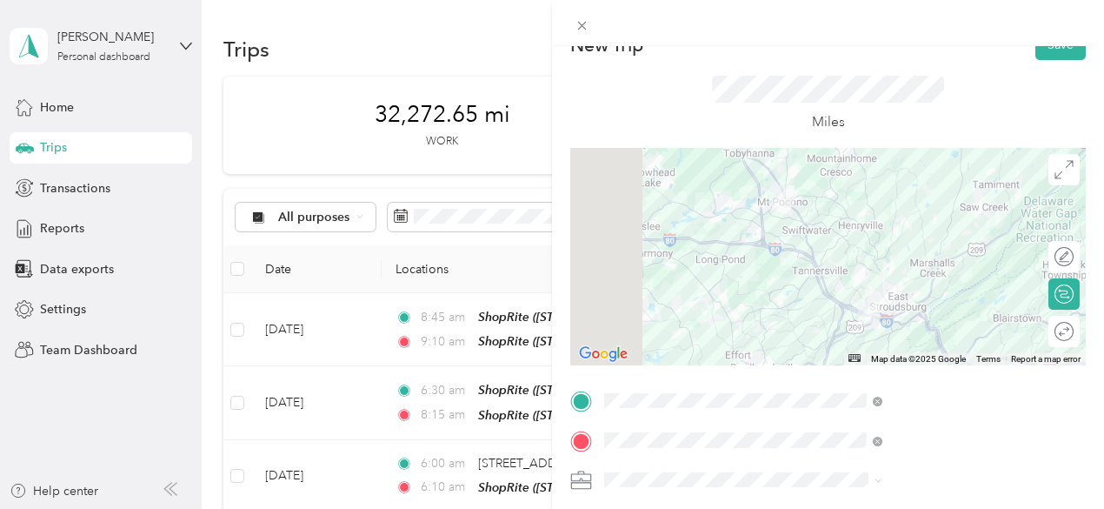
scroll to position [0, 0]
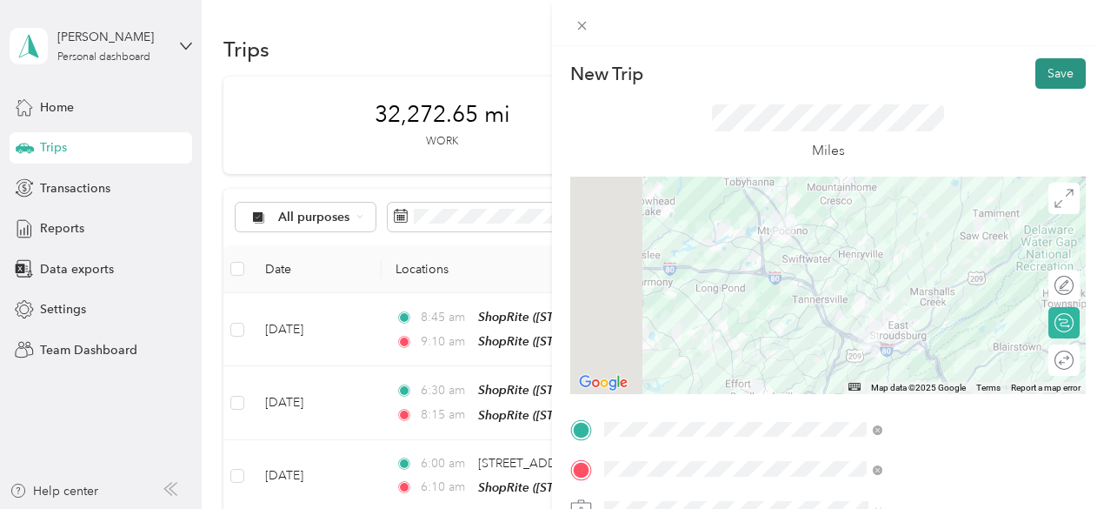
click at [1056, 75] on button "Save" at bounding box center [1061, 73] width 50 height 30
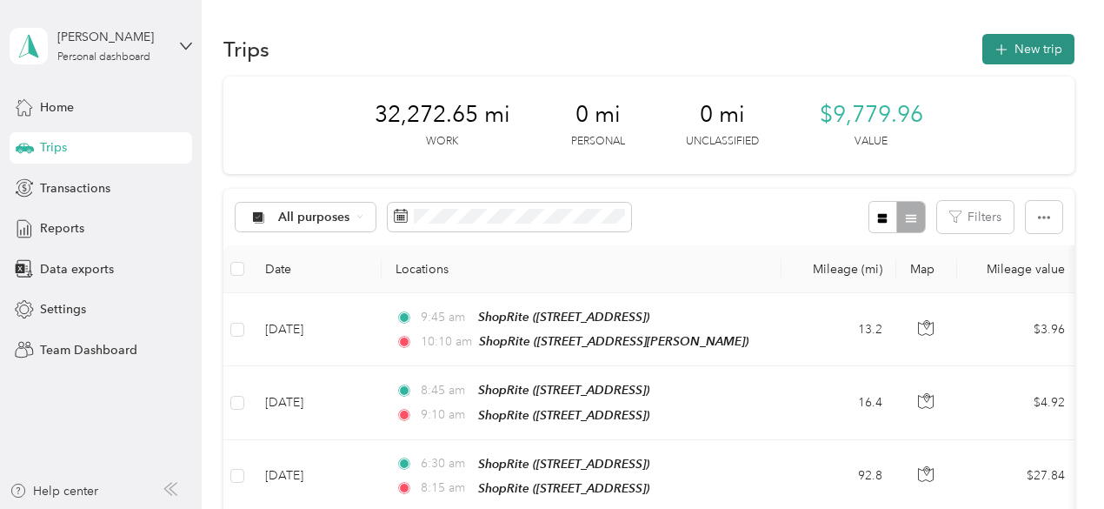
click at [1031, 46] on button "New trip" at bounding box center [1028, 49] width 92 height 30
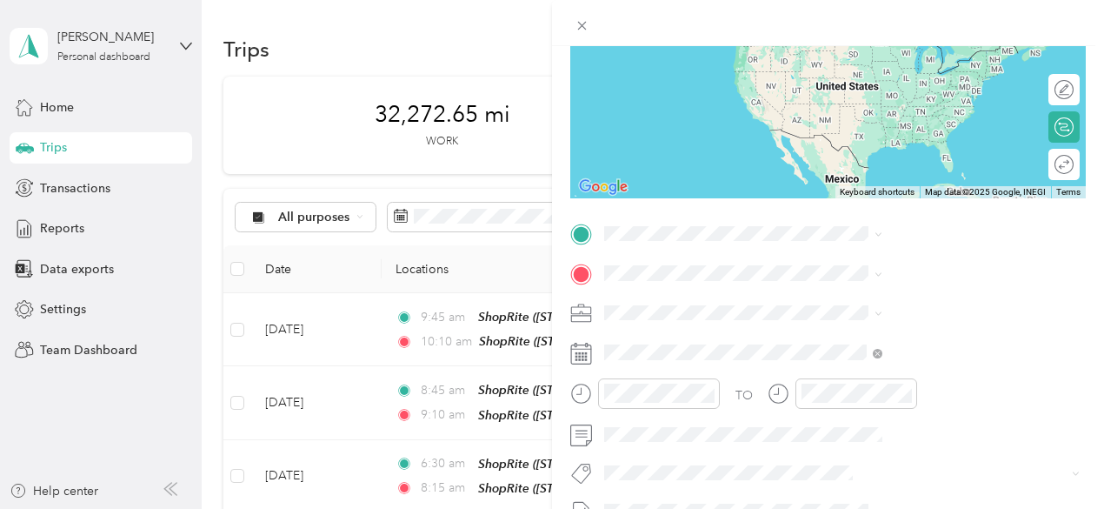
scroll to position [261, 0]
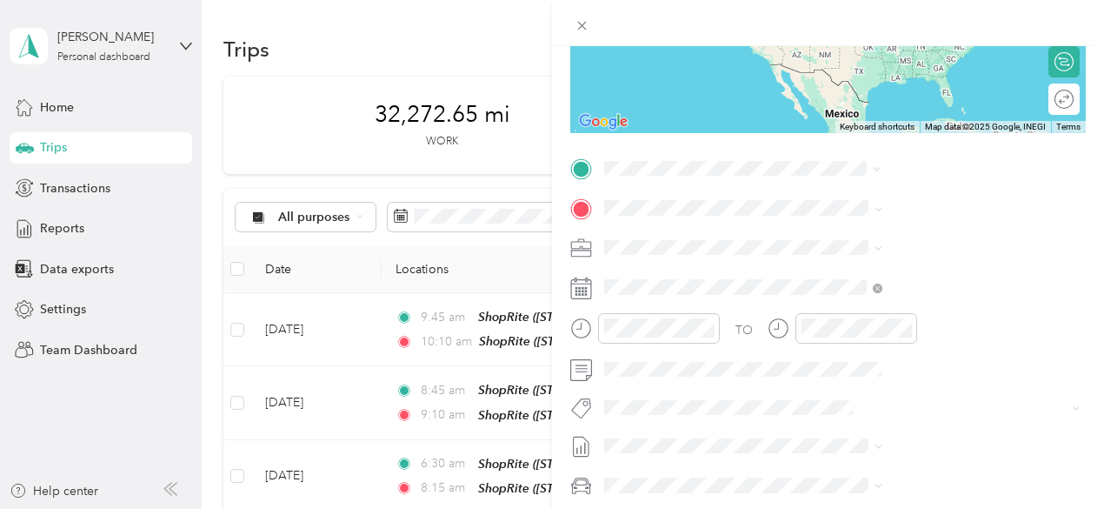
click at [880, 265] on div "TEAM ShopRite [STREET_ADDRESS][PERSON_NAME]" at bounding box center [924, 251] width 207 height 43
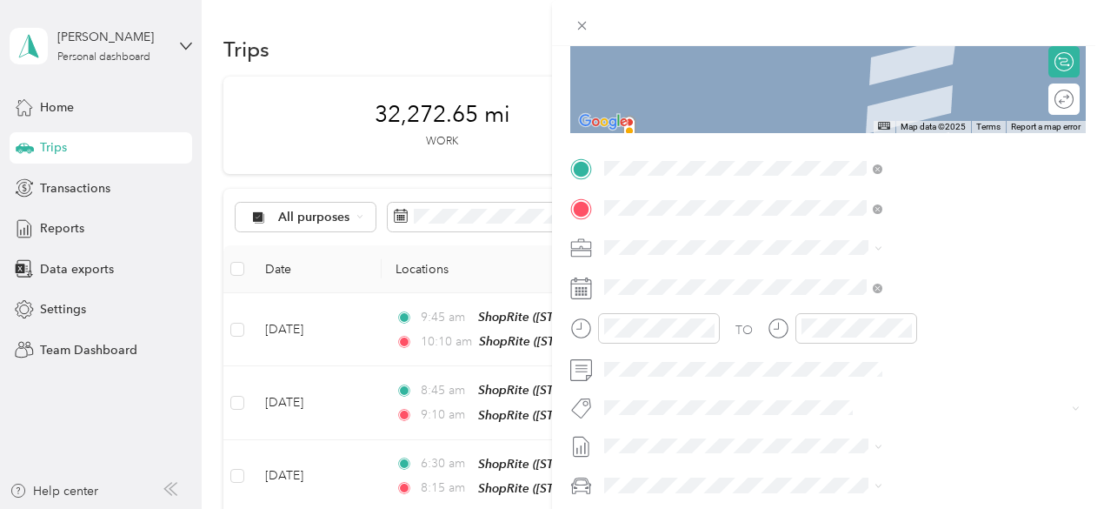
click at [887, 296] on span "[STREET_ADDRESS][PERSON_NAME]" at bounding box center [924, 302] width 207 height 15
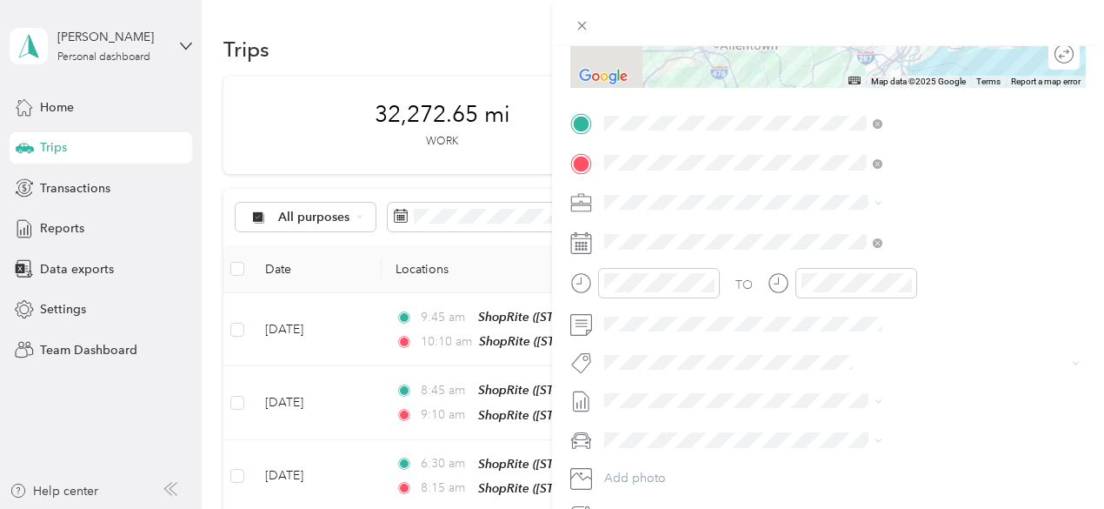
scroll to position [348, 0]
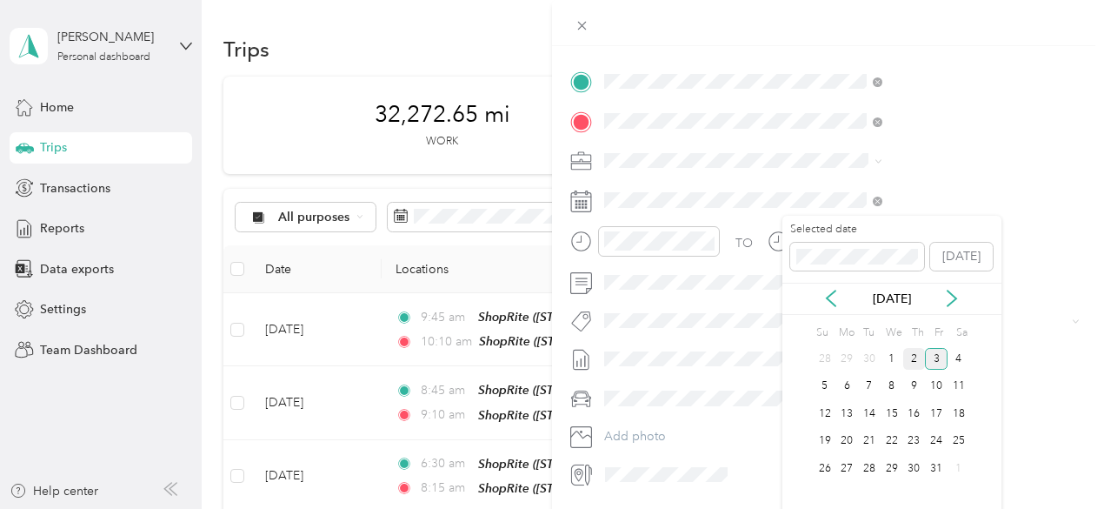
click at [909, 357] on div "2" at bounding box center [914, 359] width 23 height 22
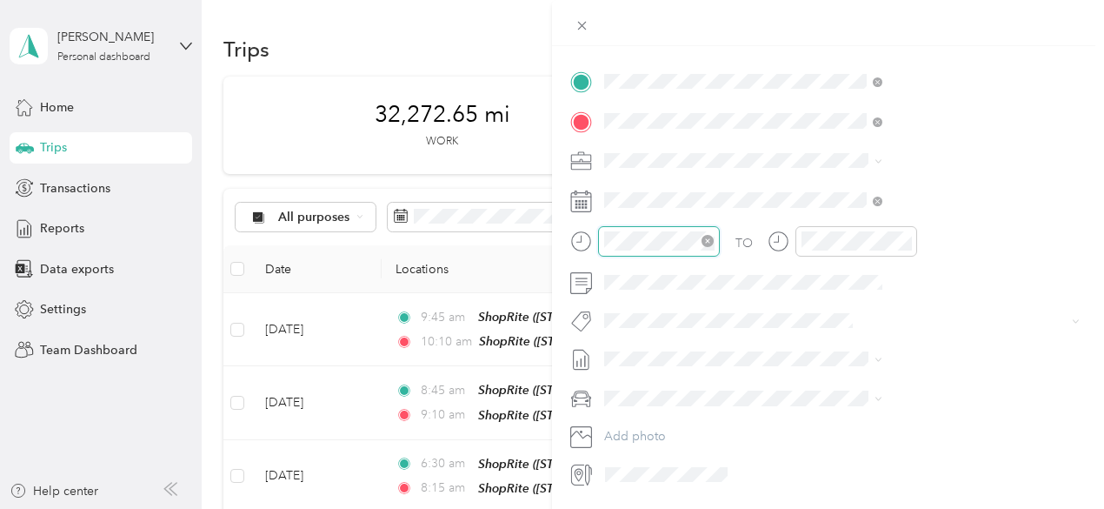
scroll to position [195, 0]
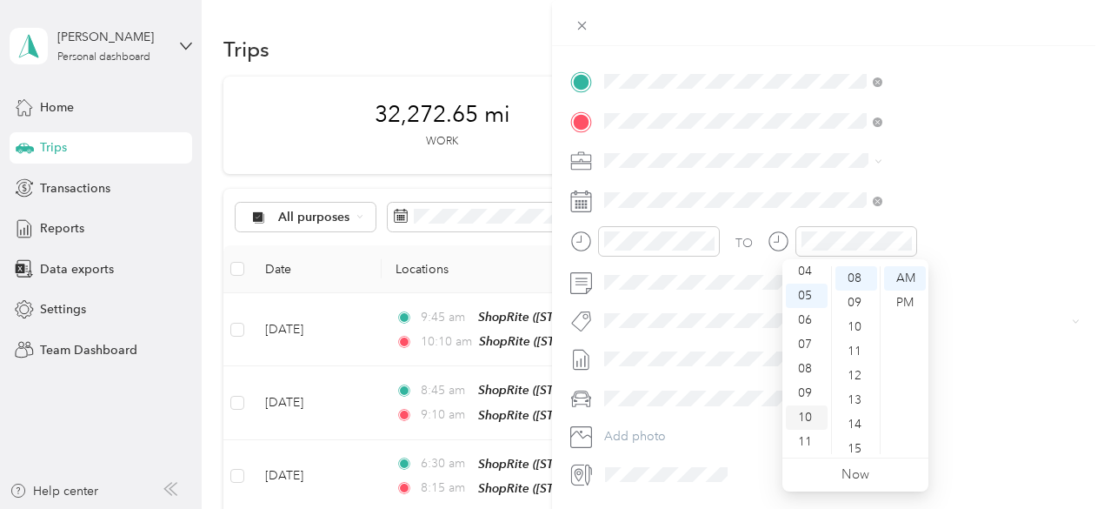
click at [807, 416] on div "10" at bounding box center [807, 417] width 42 height 24
click at [859, 276] on div "40" at bounding box center [857, 275] width 42 height 24
click at [906, 274] on div "AM" at bounding box center [905, 278] width 42 height 24
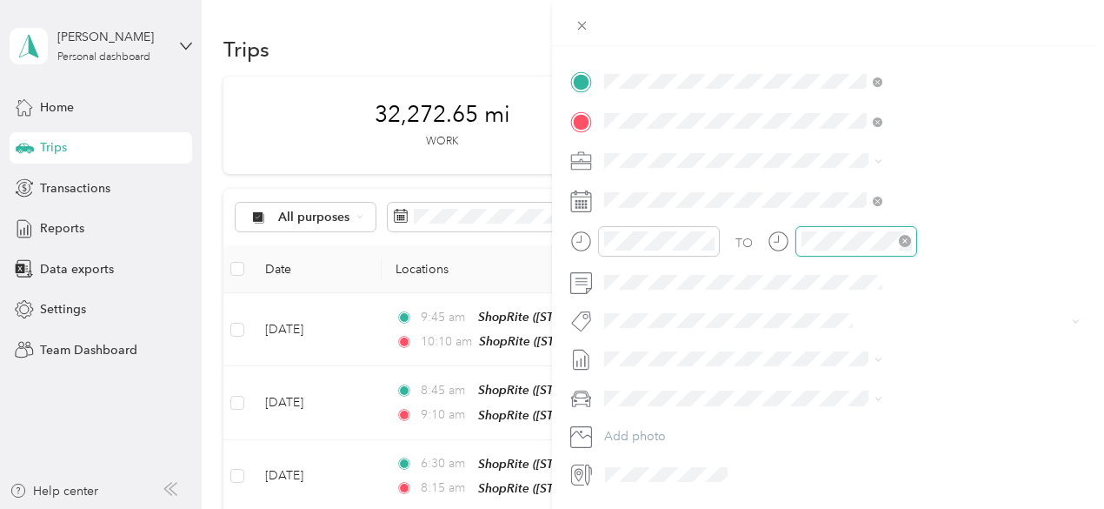
scroll to position [195, 0]
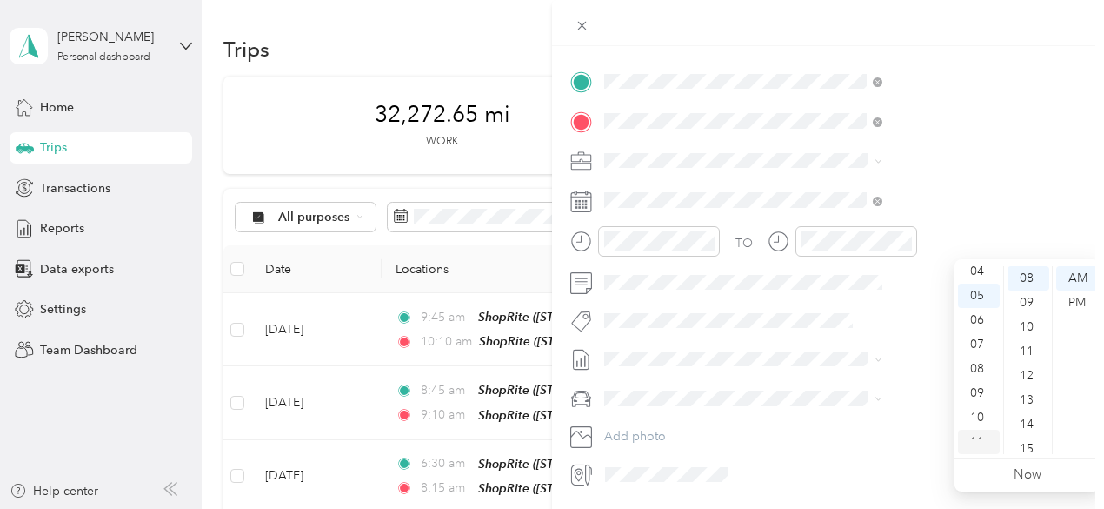
click at [982, 441] on div "11" at bounding box center [979, 442] width 42 height 24
click at [982, 279] on div "12" at bounding box center [979, 278] width 42 height 24
click at [1029, 274] on div "00" at bounding box center [1029, 278] width 42 height 24
click at [1085, 299] on div "PM" at bounding box center [1077, 302] width 42 height 24
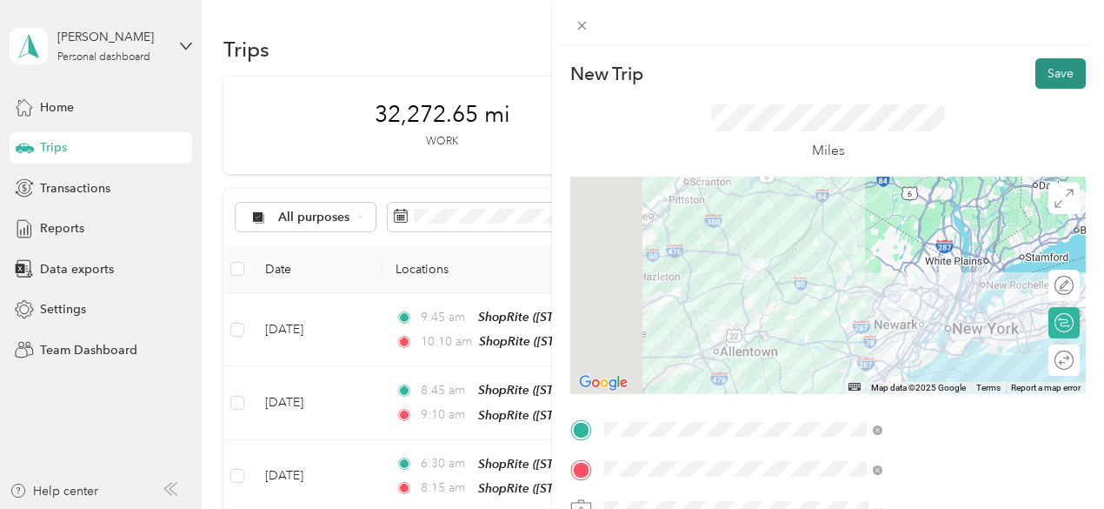
click at [1040, 72] on button "Save" at bounding box center [1061, 73] width 50 height 30
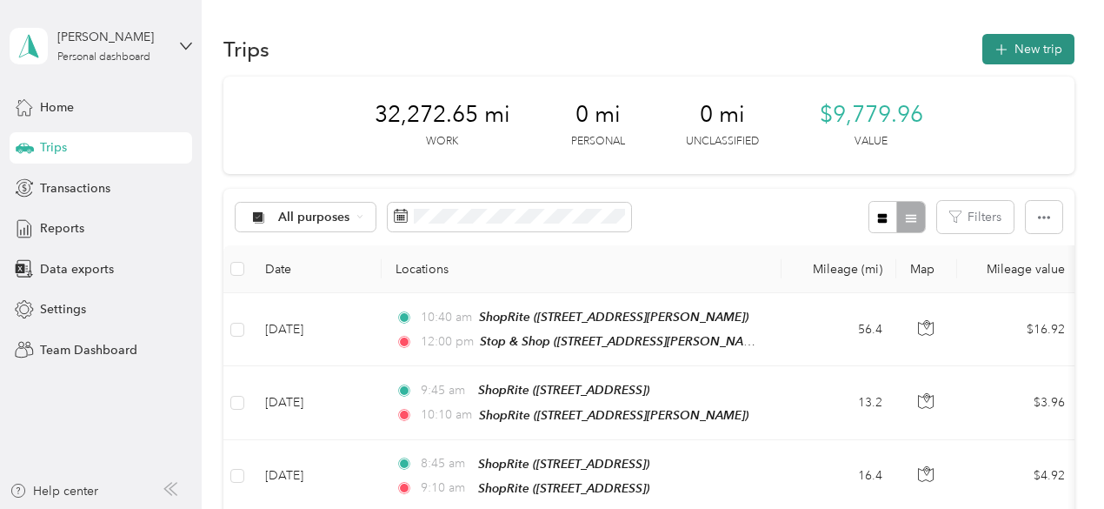
click at [1036, 48] on button "New trip" at bounding box center [1028, 49] width 92 height 30
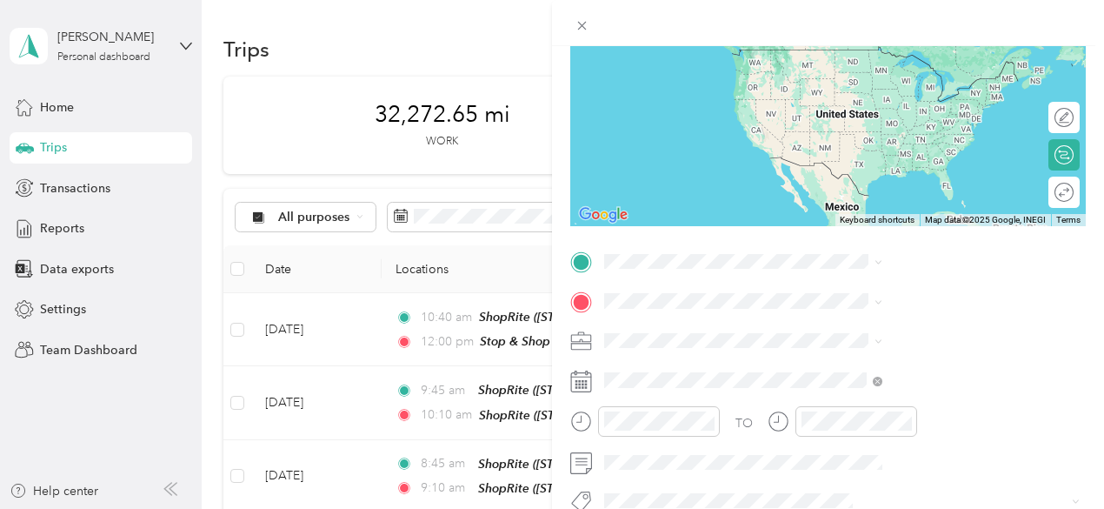
scroll to position [174, 0]
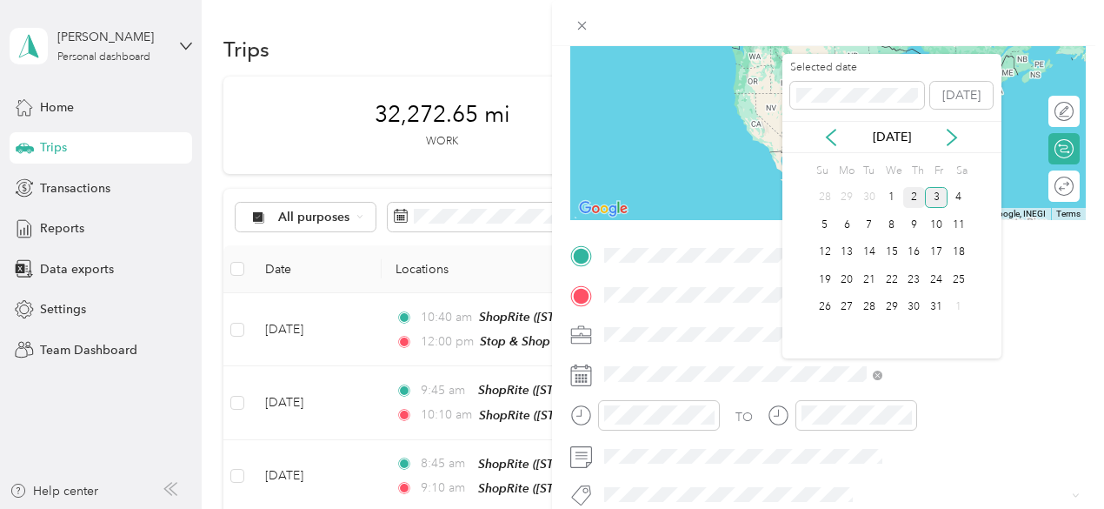
click at [919, 198] on div "2" at bounding box center [914, 198] width 23 height 22
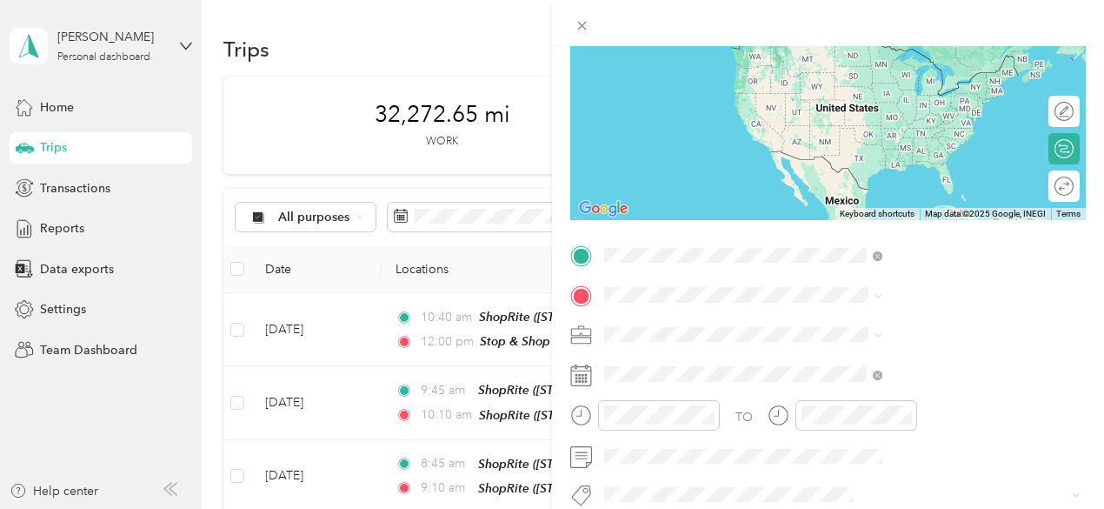
click at [876, 83] on div "TEAM Stop & Shop [STREET_ADDRESS][PERSON_NAME]" at bounding box center [924, 63] width 207 height 43
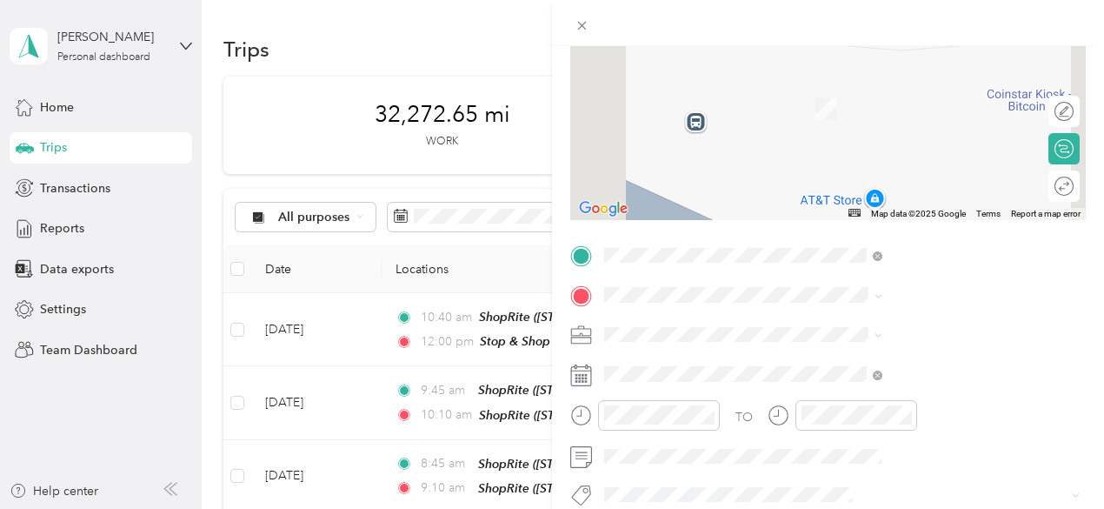
click at [874, 90] on span "[STREET_ADDRESS][US_STATE]" at bounding box center [908, 83] width 174 height 16
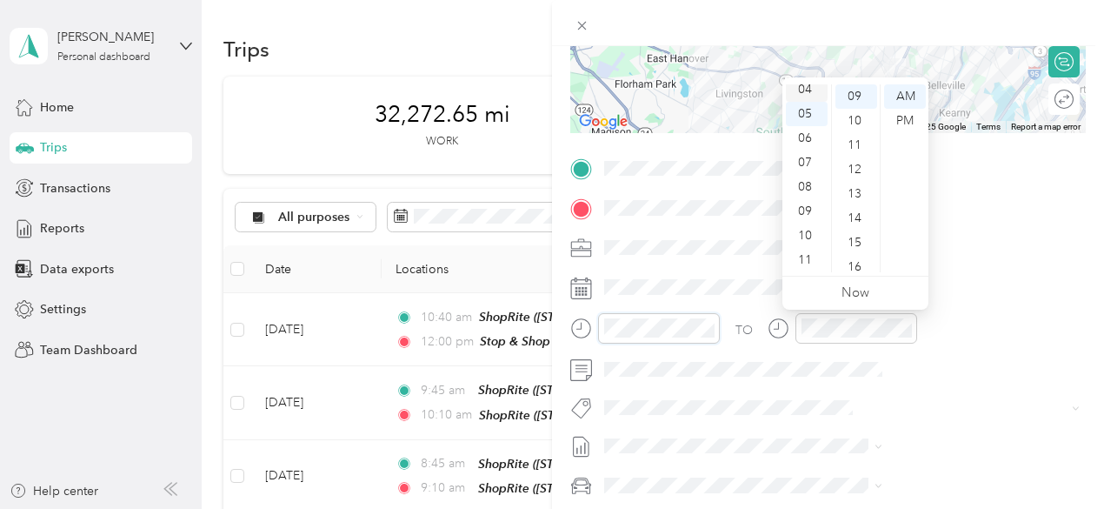
scroll to position [0, 0]
click at [805, 102] on div "12" at bounding box center [807, 96] width 42 height 24
click at [849, 174] on div "30" at bounding box center [857, 173] width 42 height 24
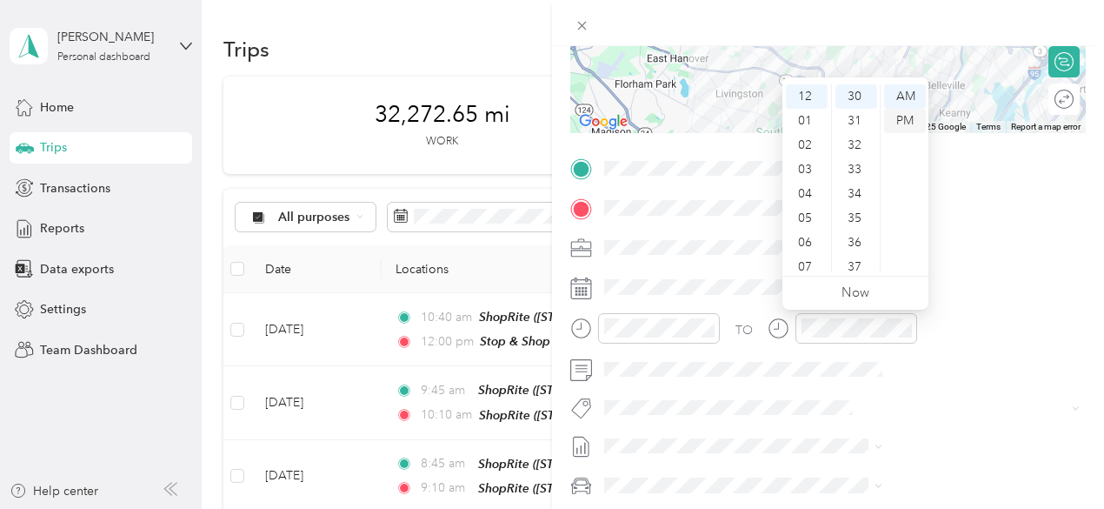
click at [903, 119] on div "PM" at bounding box center [905, 121] width 42 height 24
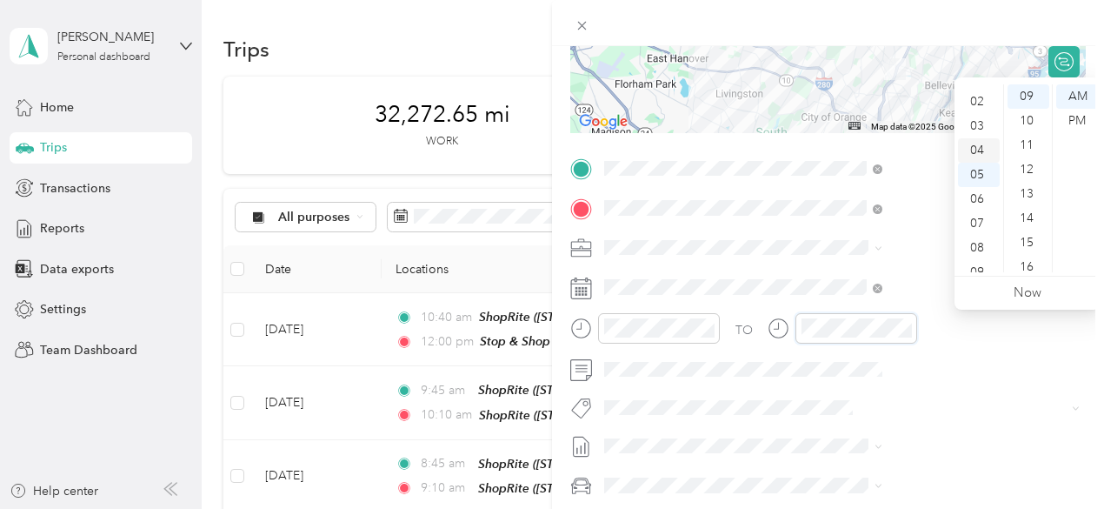
scroll to position [0, 0]
click at [979, 93] on div "12" at bounding box center [979, 96] width 42 height 24
click at [1025, 106] on div "45" at bounding box center [1029, 103] width 42 height 24
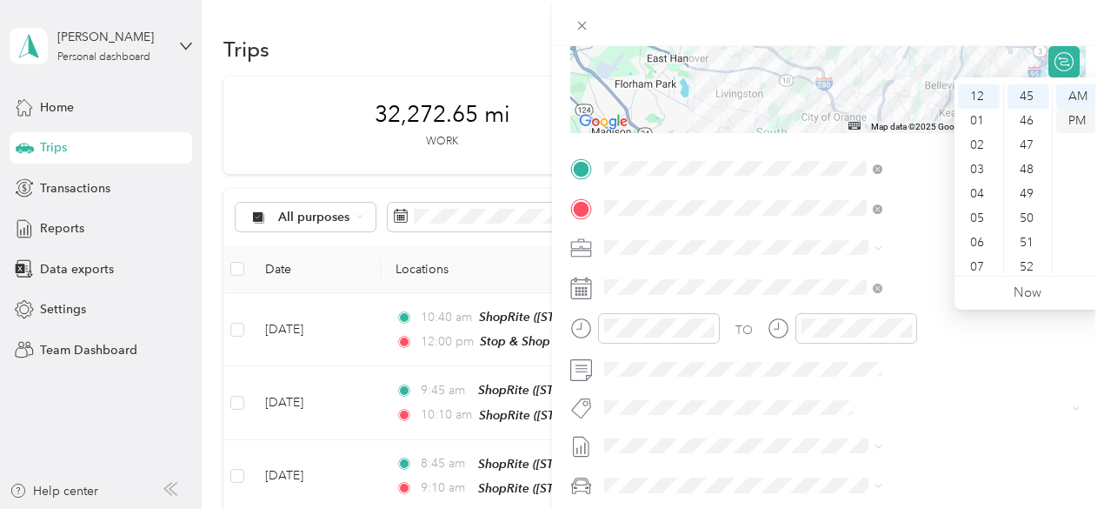
click at [1076, 126] on div "PM" at bounding box center [1077, 121] width 42 height 24
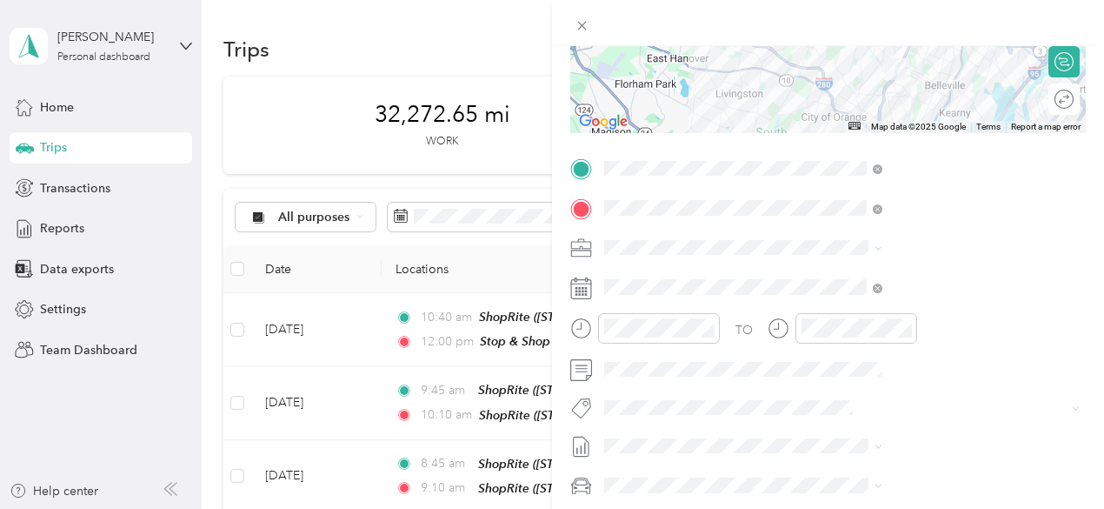
click at [1092, 36] on div at bounding box center [828, 23] width 552 height 46
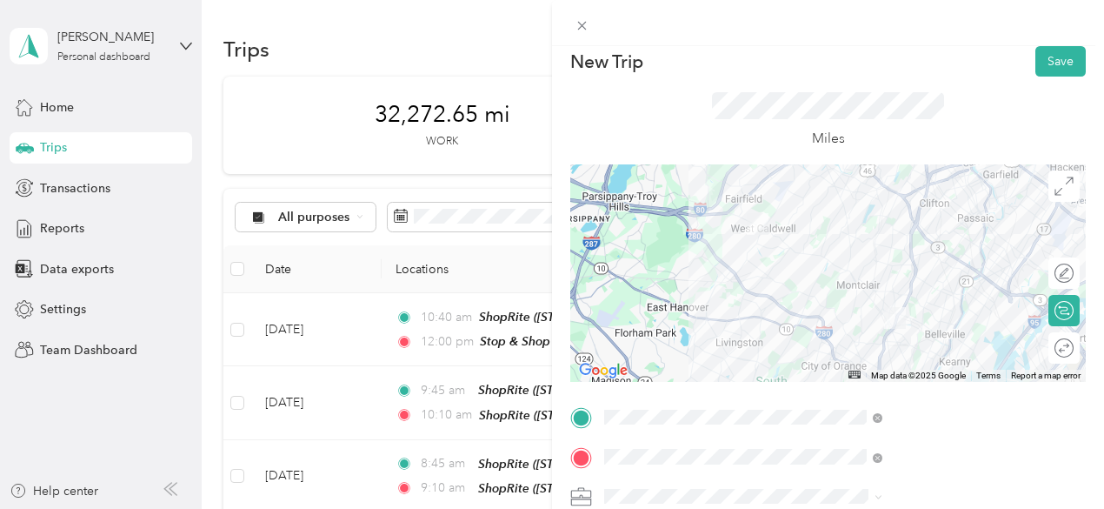
scroll to position [0, 0]
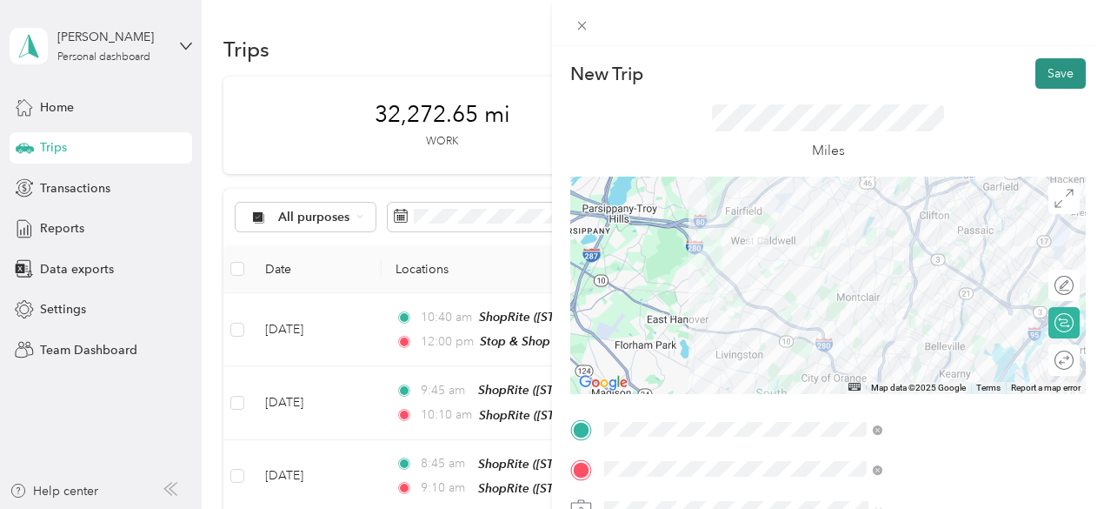
click at [1042, 63] on button "Save" at bounding box center [1061, 73] width 50 height 30
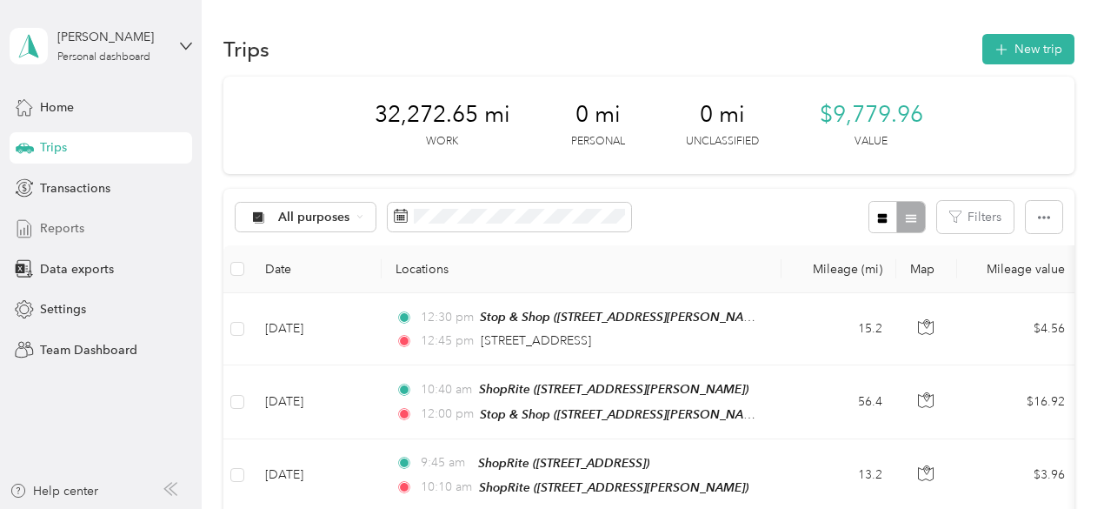
click at [77, 232] on span "Reports" at bounding box center [62, 228] width 44 height 18
